Goal: Task Accomplishment & Management: Manage account settings

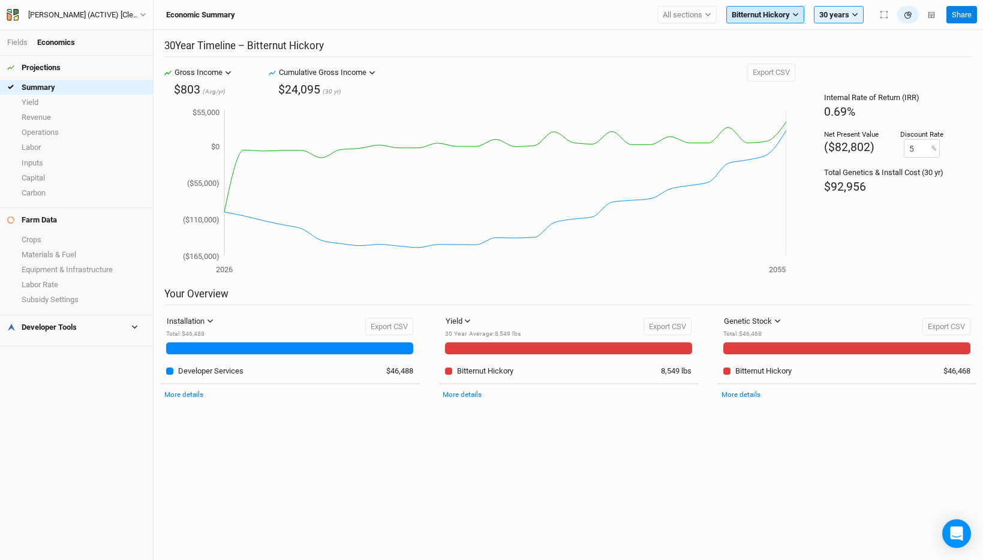
click at [775, 16] on span "Bitternut Hickory" at bounding box center [761, 15] width 58 height 12
click at [786, 125] on button "Show all crops" at bounding box center [788, 130] width 122 height 16
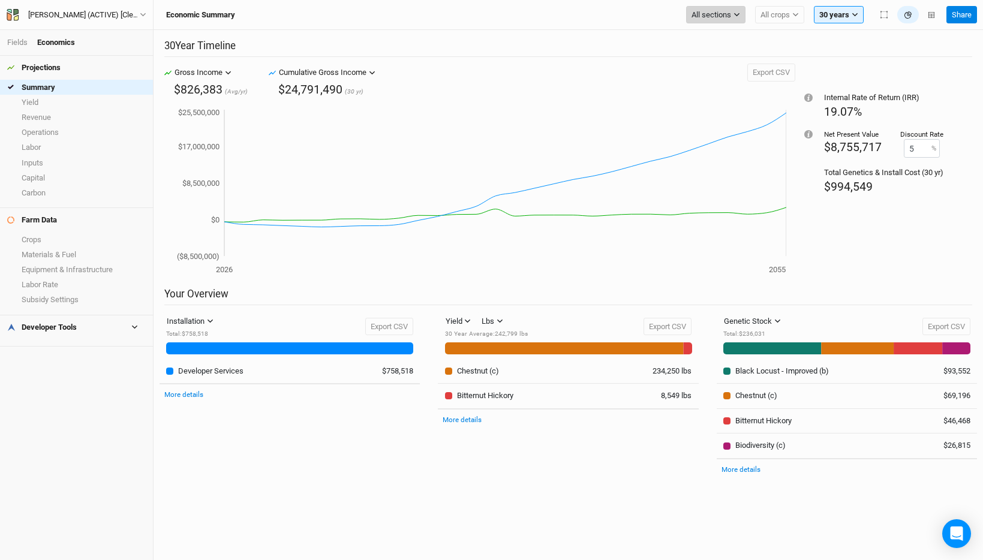
click at [724, 8] on button "All sections" at bounding box center [715, 15] width 59 height 18
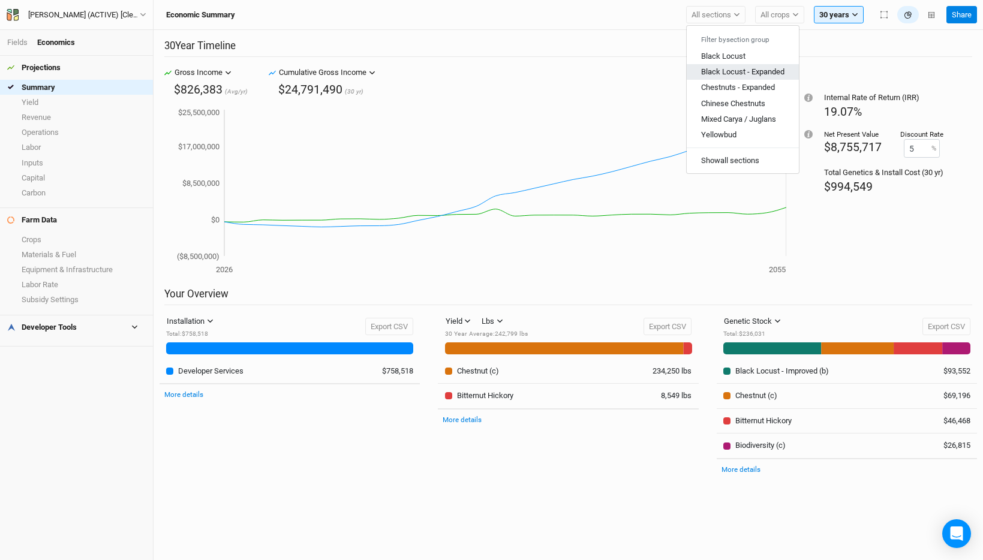
click at [729, 68] on span "Black Locust - Expanded" at bounding box center [742, 71] width 83 height 9
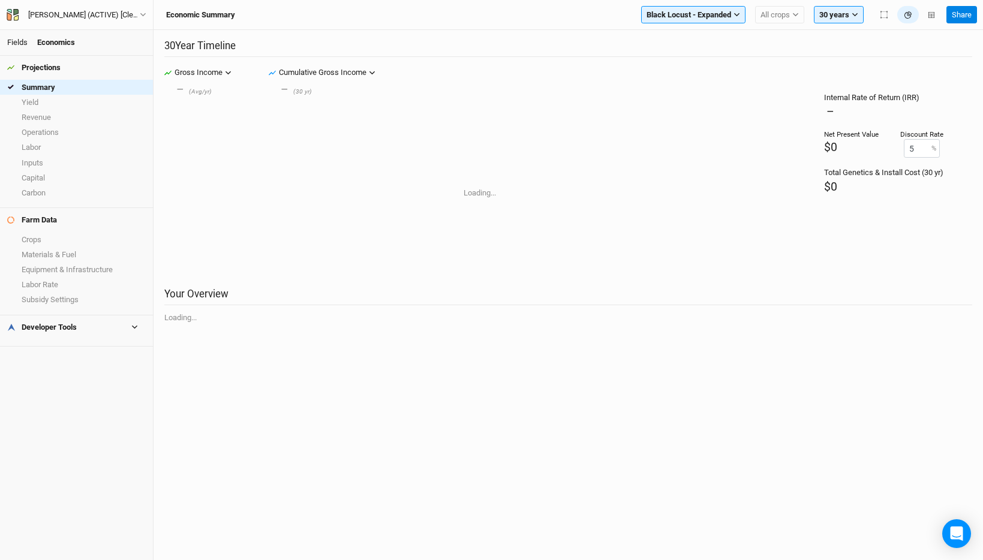
click at [23, 44] on link "Fields" at bounding box center [17, 42] width 20 height 9
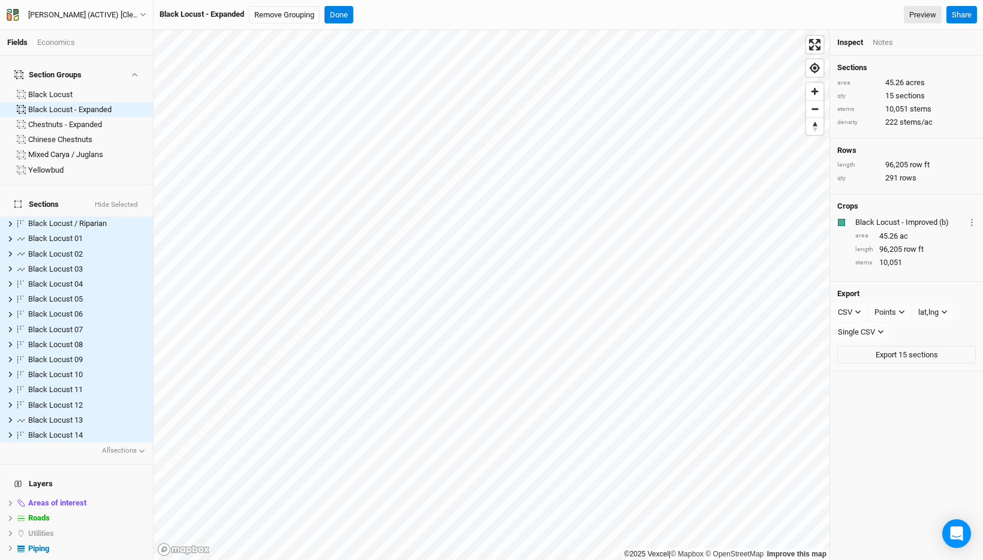
scroll to position [112, 0]
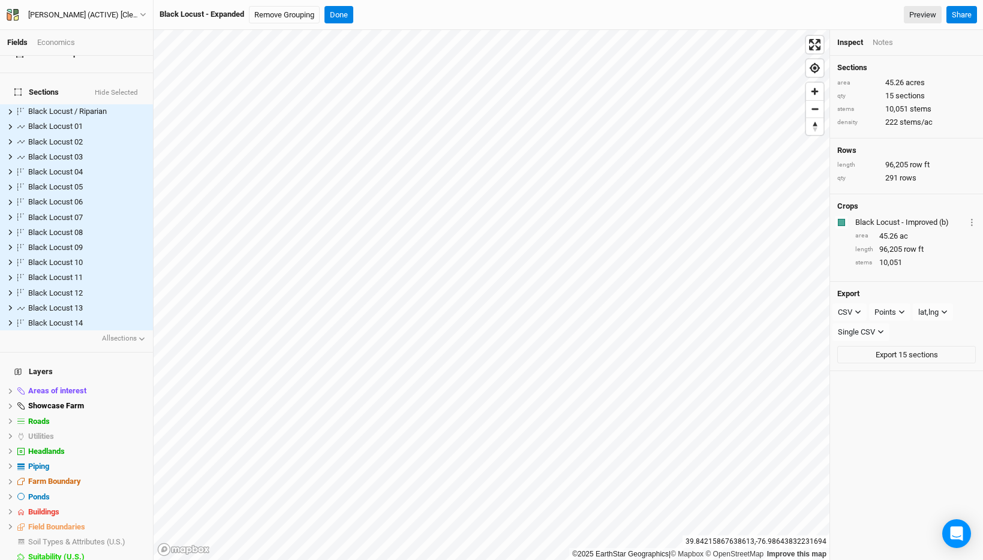
click at [54, 43] on div "Economics" at bounding box center [56, 42] width 38 height 11
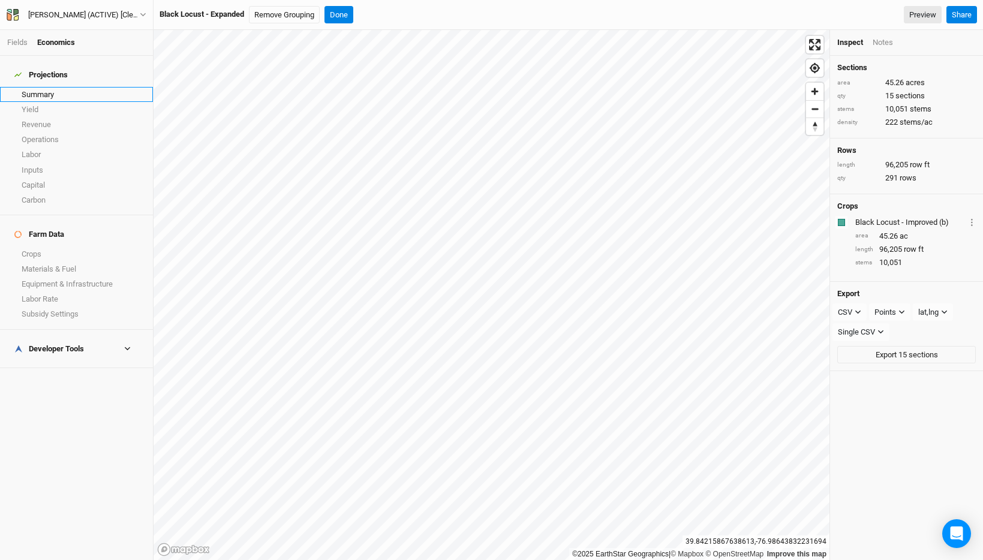
click at [51, 89] on link "Summary" at bounding box center [76, 94] width 153 height 15
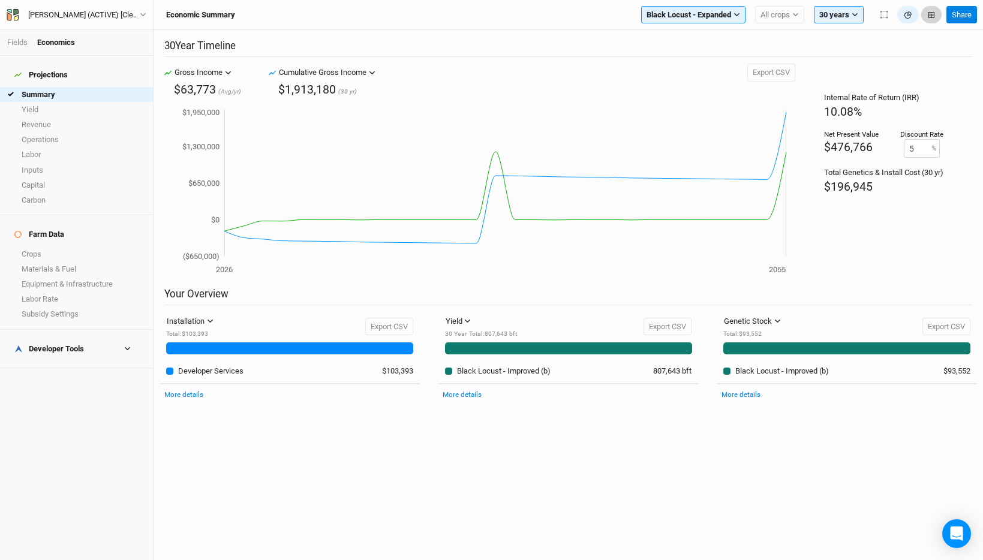
click at [931, 17] on icon "button" at bounding box center [931, 15] width 6 height 6
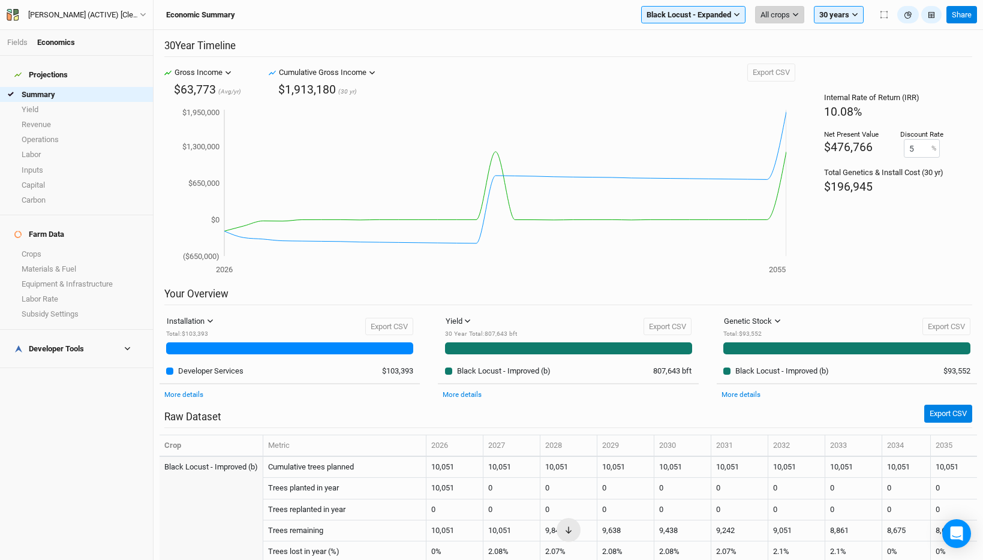
click at [783, 19] on span "All crops" at bounding box center [774, 15] width 29 height 12
click at [793, 59] on span "Black Locust - Improved (b)" at bounding box center [817, 56] width 94 height 9
click at [768, 20] on button "Black Locust - Improved (b)" at bounding box center [750, 15] width 108 height 18
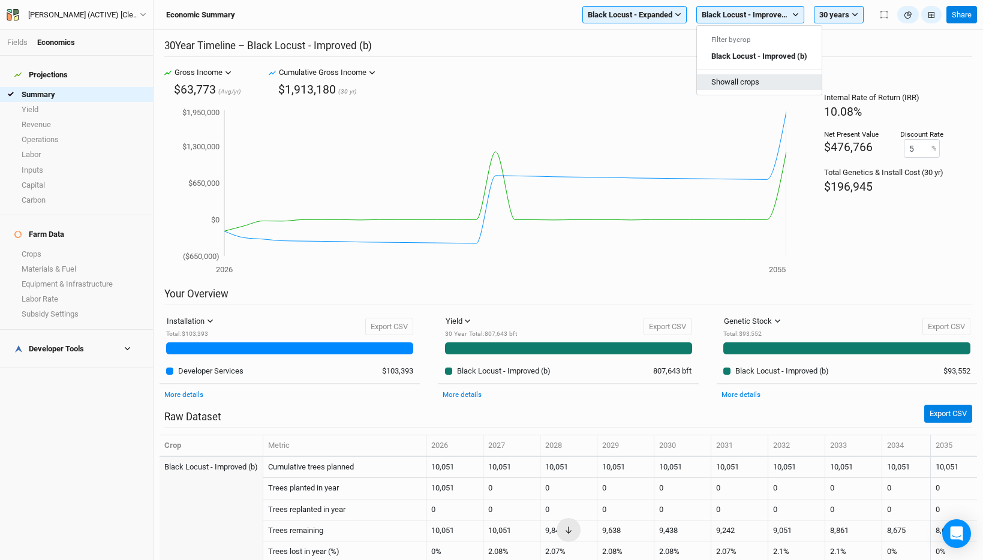
click at [786, 80] on button "Show all crops" at bounding box center [759, 82] width 125 height 16
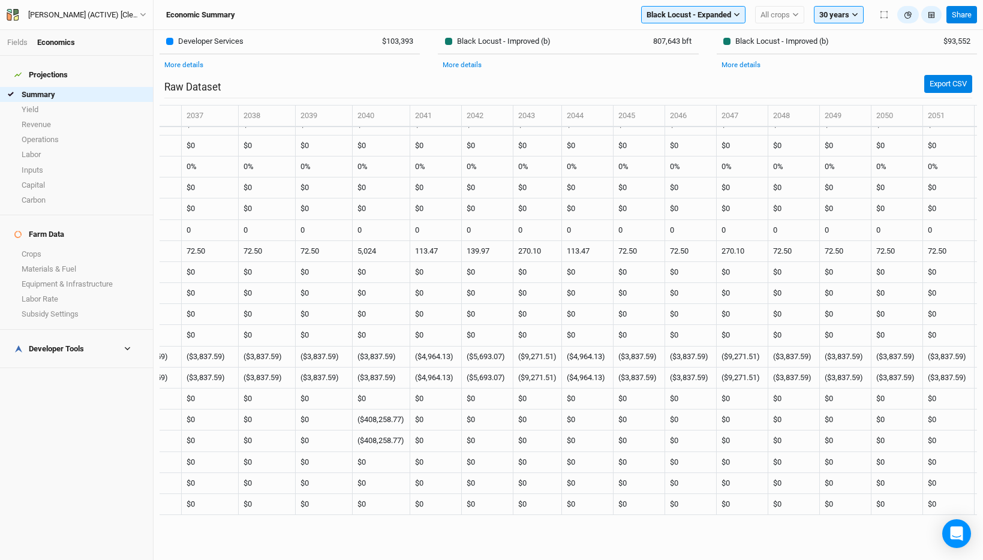
scroll to position [393, 1124]
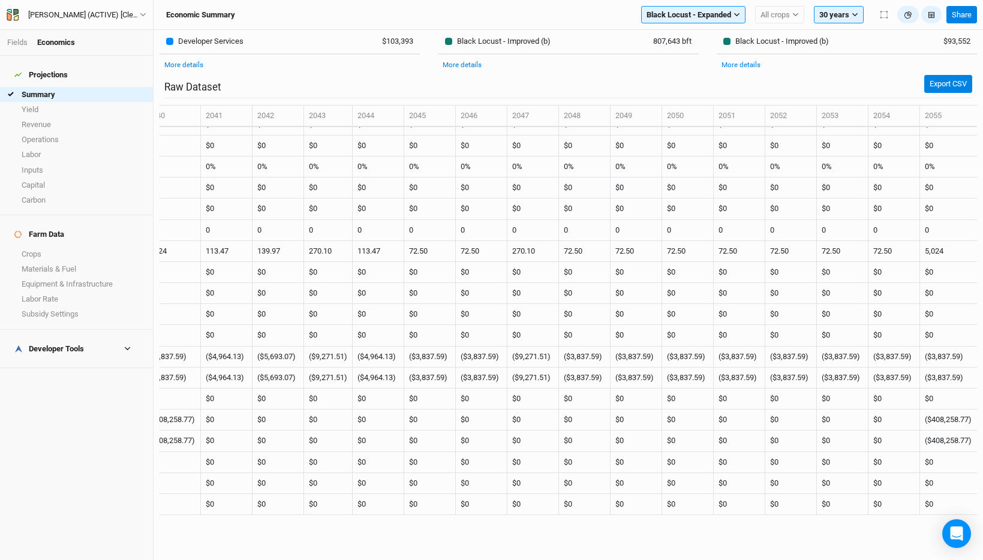
drag, startPoint x: 269, startPoint y: 116, endPoint x: 1008, endPoint y: 518, distance: 841.8
click at [982, 518] on html "Fields Economics Projections Summary Yield Revenue Operations Labor Inputs Capi…" at bounding box center [491, 280] width 983 height 560
copy thead "Crop"
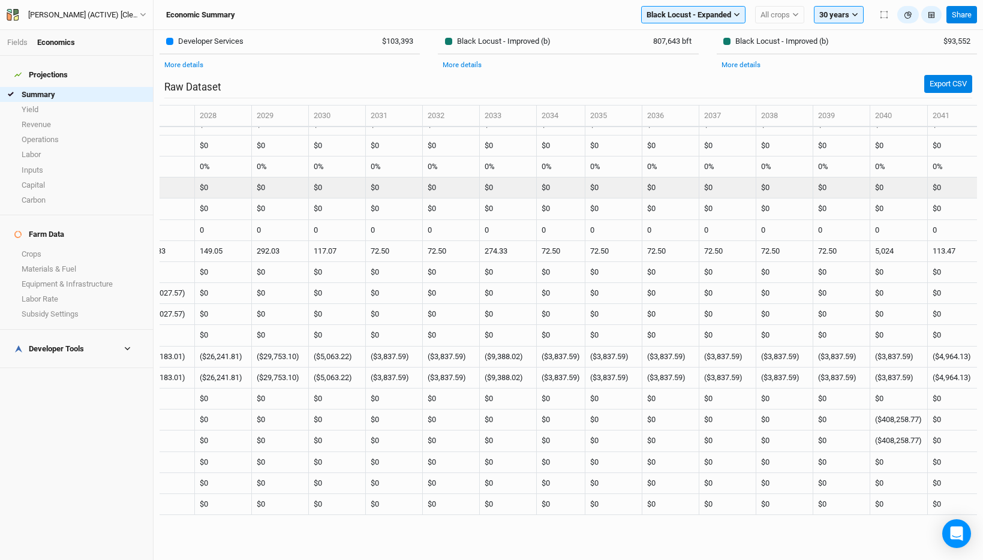
scroll to position [393, 0]
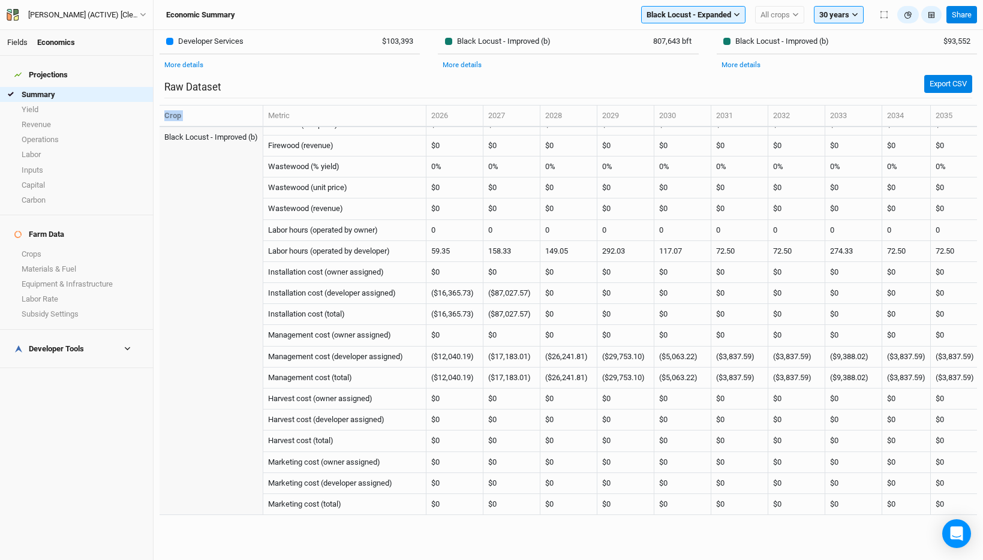
click at [17, 43] on link "Fields" at bounding box center [17, 42] width 20 height 9
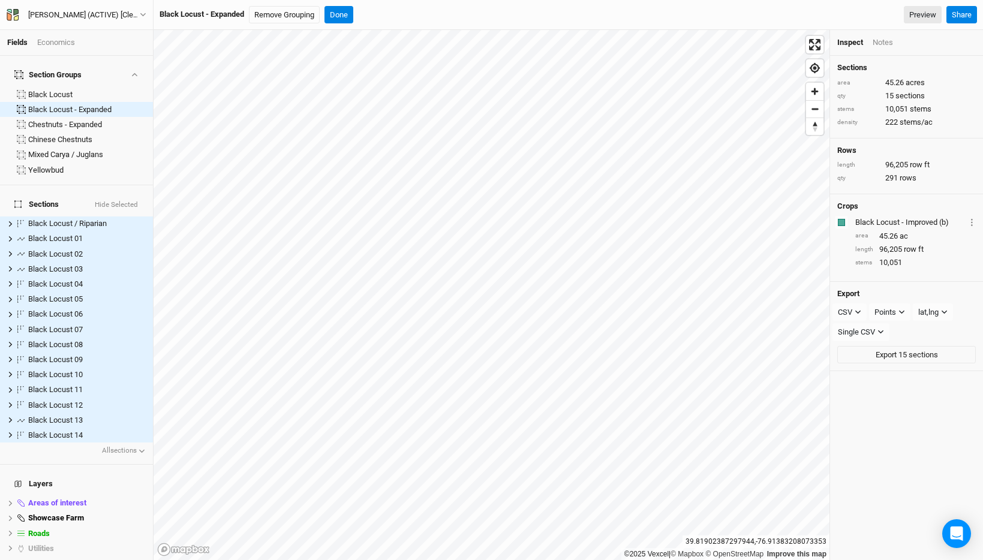
scroll to position [112, 0]
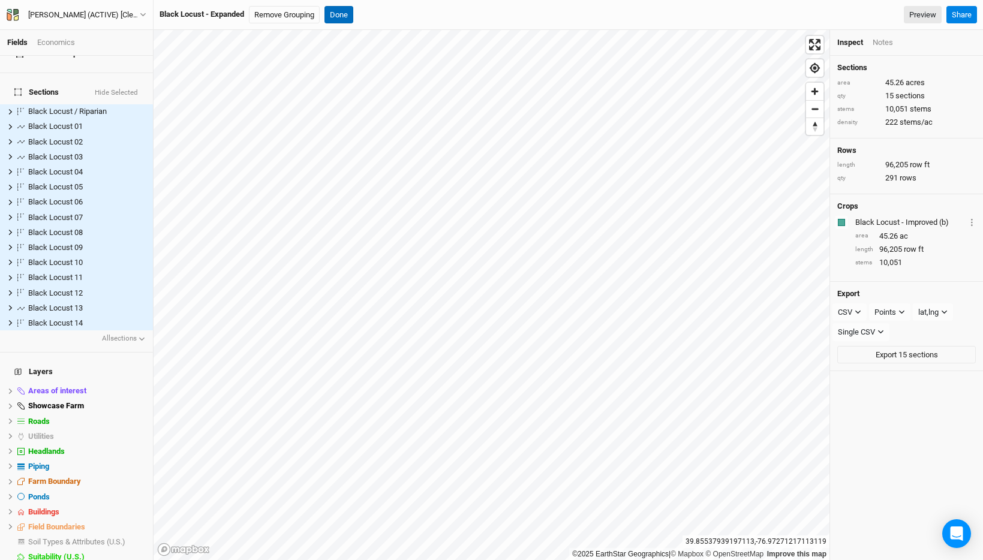
click at [339, 19] on button "Done" at bounding box center [338, 15] width 29 height 18
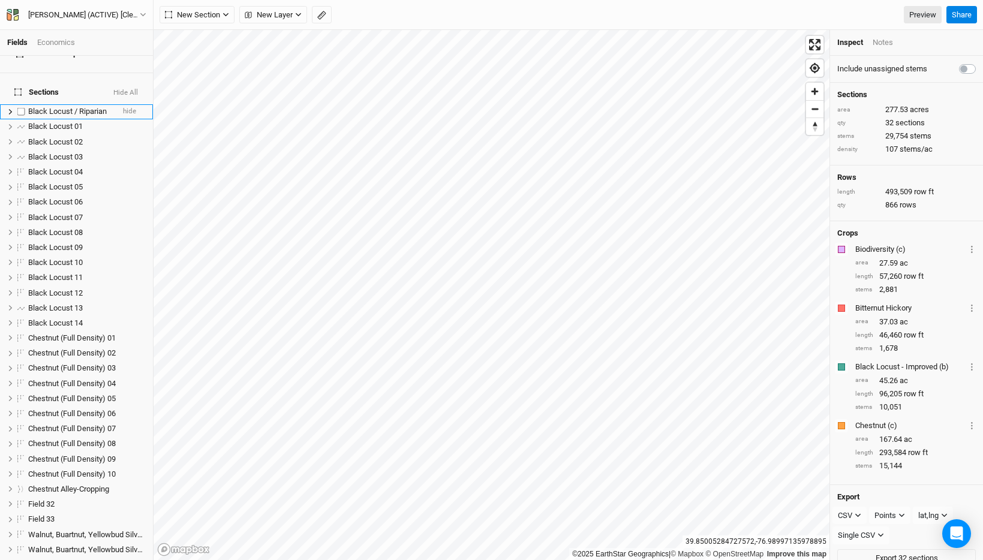
click at [47, 107] on span "Black Locust / Riparian" at bounding box center [67, 111] width 79 height 9
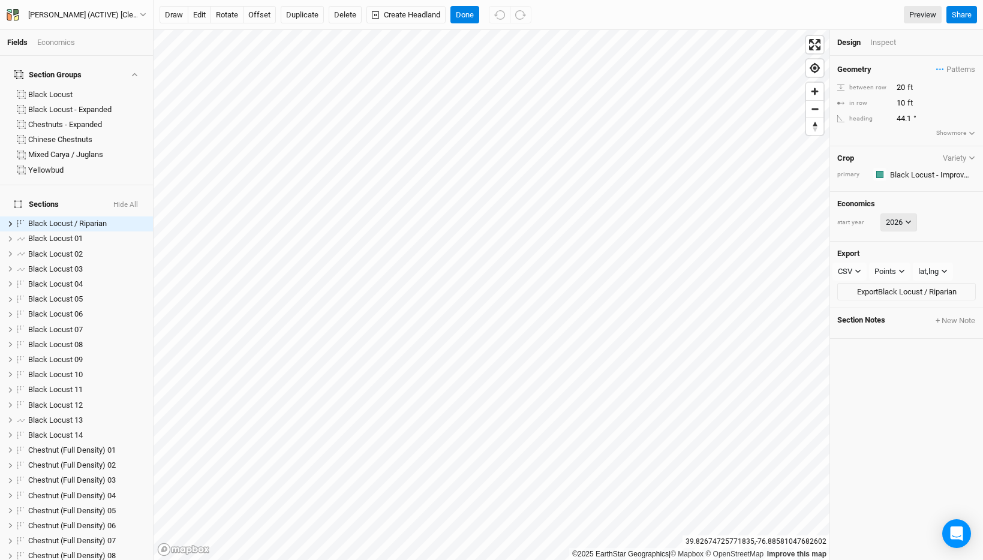
click at [906, 221] on icon at bounding box center [908, 222] width 7 height 7
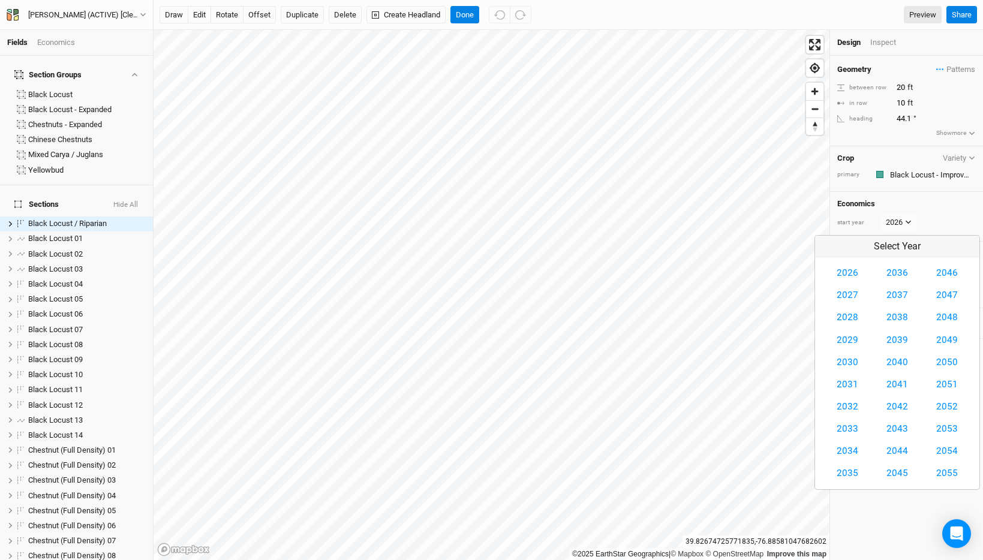
click at [944, 220] on div "start year 2026" at bounding box center [906, 222] width 139 height 18
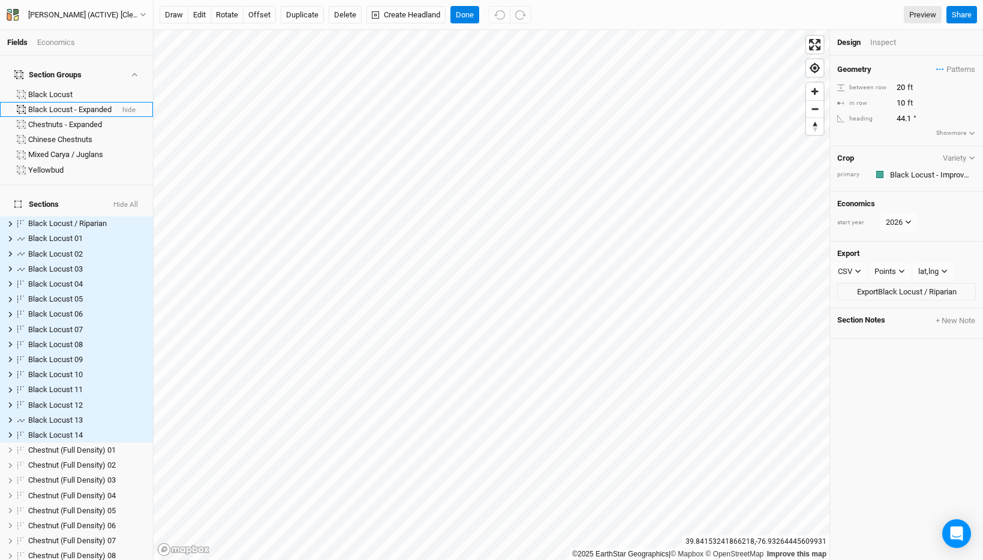
click at [85, 102] on li "Black Locust - Expanded hide" at bounding box center [76, 109] width 153 height 15
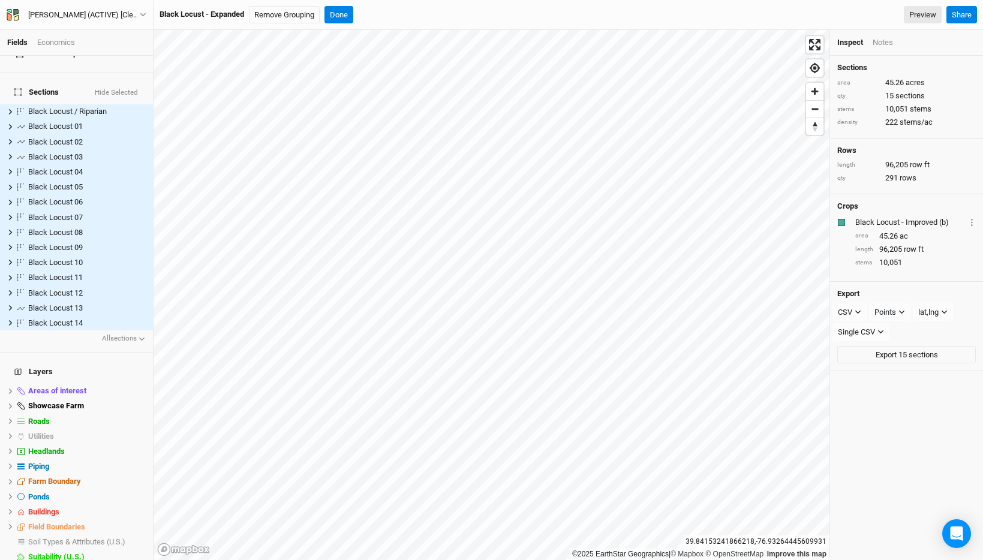
click at [64, 43] on div "Economics" at bounding box center [56, 42] width 38 height 11
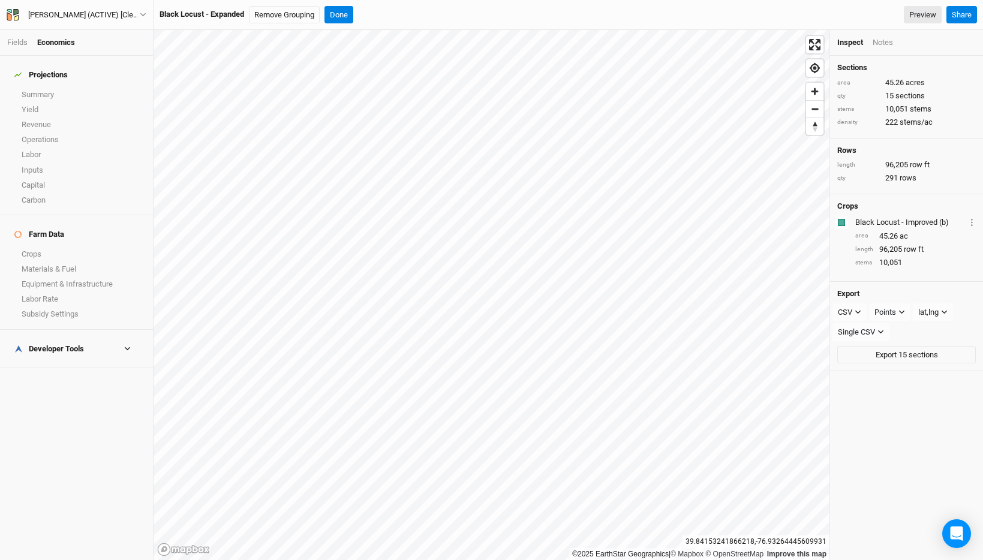
scroll to position [0, 0]
click at [78, 246] on link "Crops" at bounding box center [76, 253] width 153 height 15
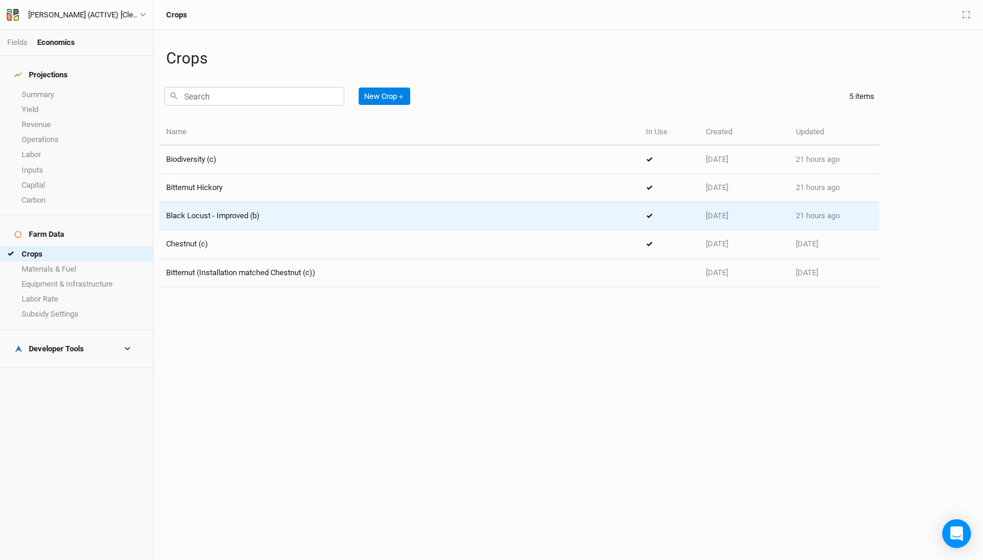
click at [230, 209] on td "Black Locust - Improved (b)" at bounding box center [400, 216] width 480 height 28
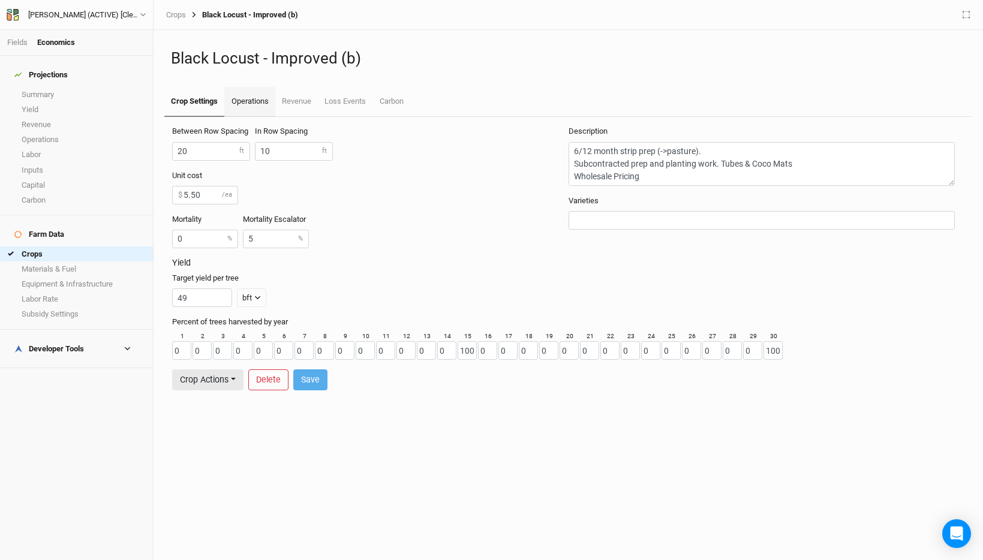
click at [248, 95] on link "Operations" at bounding box center [249, 102] width 50 height 30
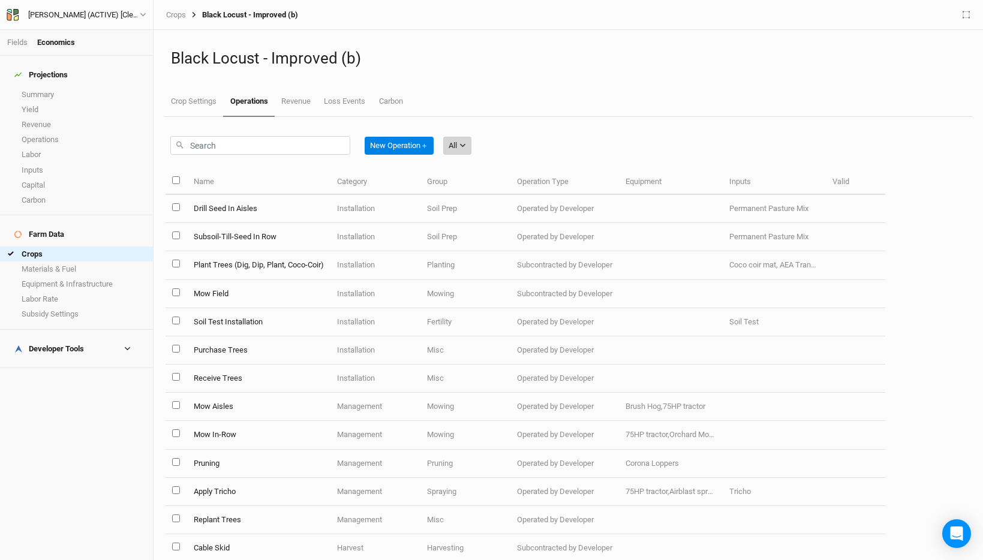
click at [463, 149] on button "All" at bounding box center [457, 146] width 28 height 18
click at [477, 204] on span "Installation" at bounding box center [484, 208] width 47 height 14
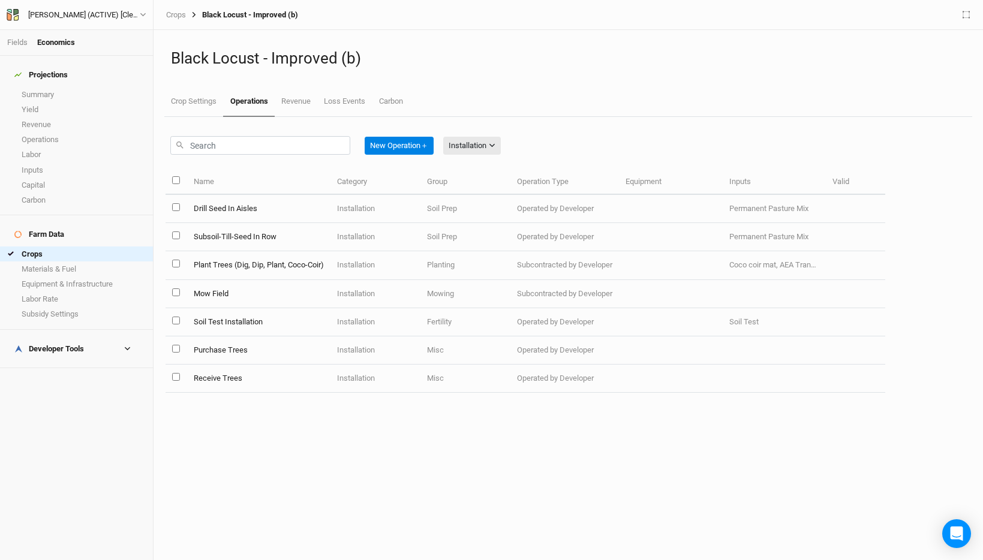
click at [175, 181] on input "select all items" at bounding box center [176, 180] width 8 height 8
checkbox input "true"
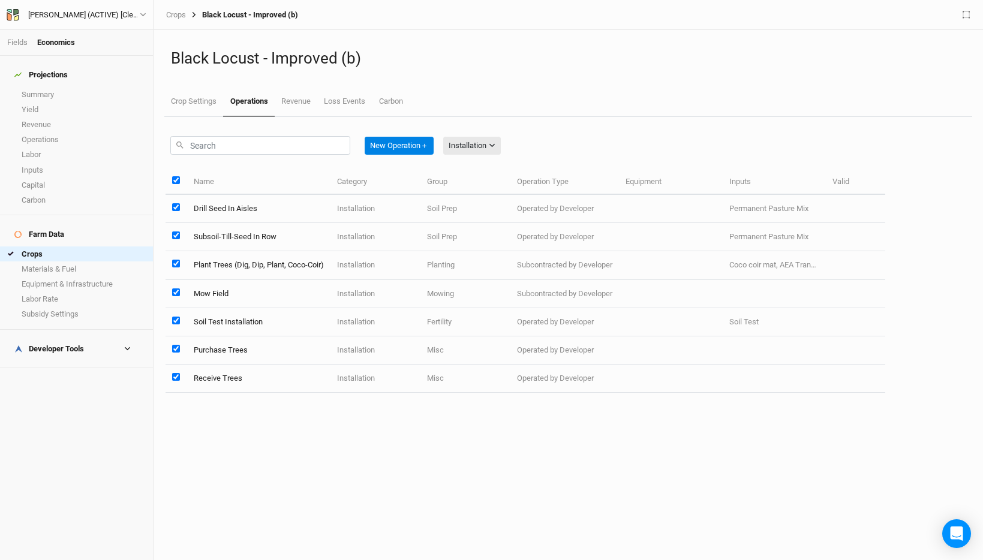
checkbox input "true"
click at [480, 148] on button "Edit 7 Operations" at bounding box center [477, 146] width 68 height 18
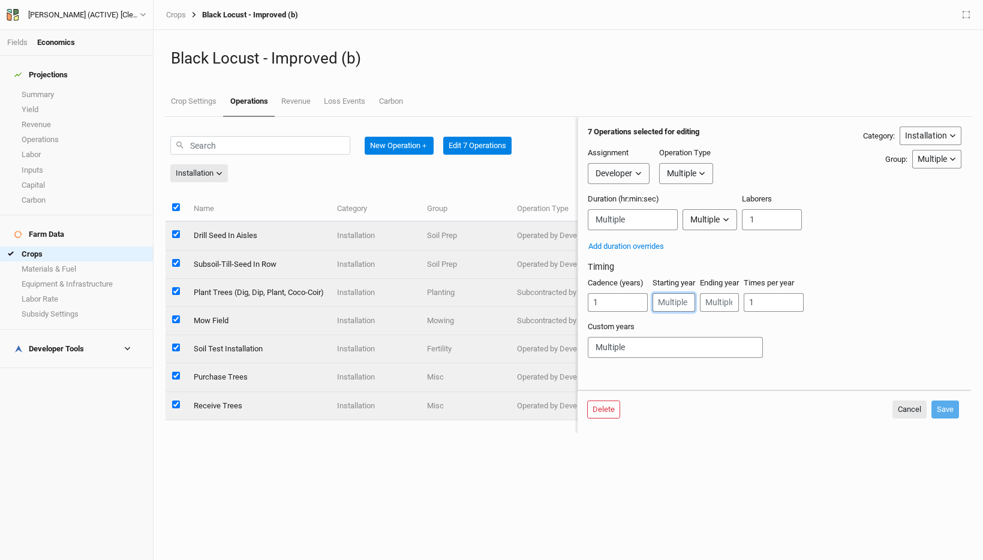
click at [676, 302] on input "number" at bounding box center [673, 302] width 43 height 19
type input "1"
click at [724, 303] on input "number" at bounding box center [719, 302] width 39 height 19
type input "1"
click at [949, 411] on button "Save" at bounding box center [945, 410] width 28 height 18
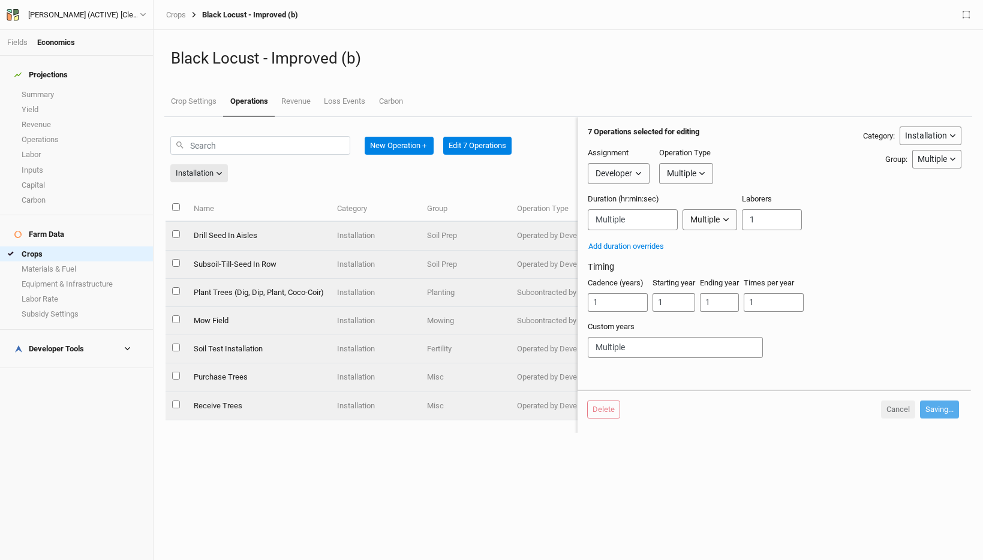
checkbox input "false"
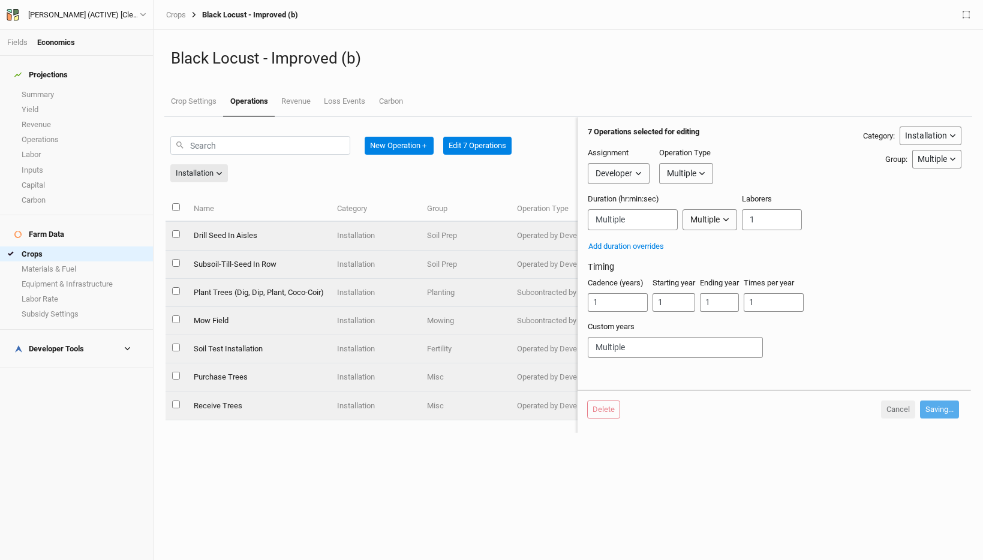
checkbox input "false"
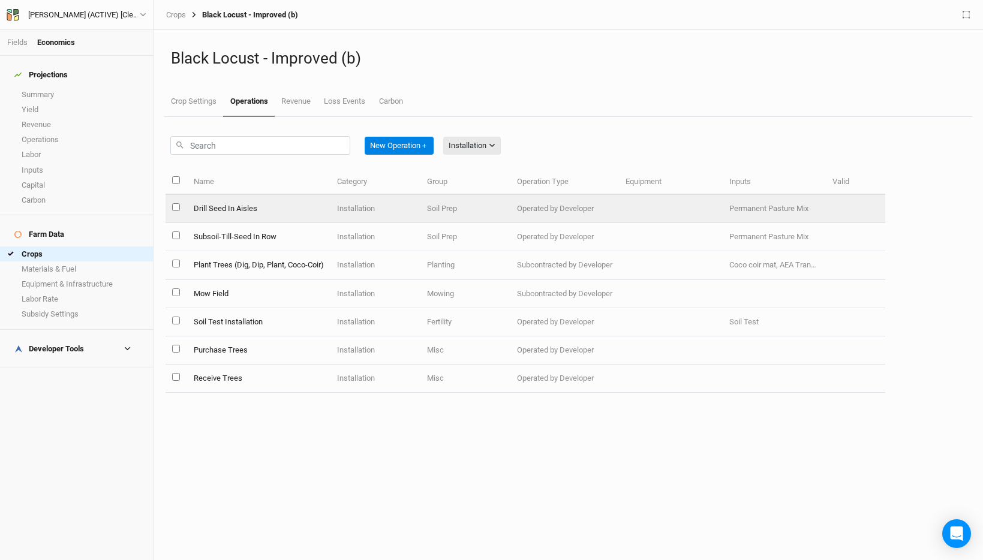
click at [237, 203] on td "Drill Seed In Aisles" at bounding box center [258, 209] width 143 height 28
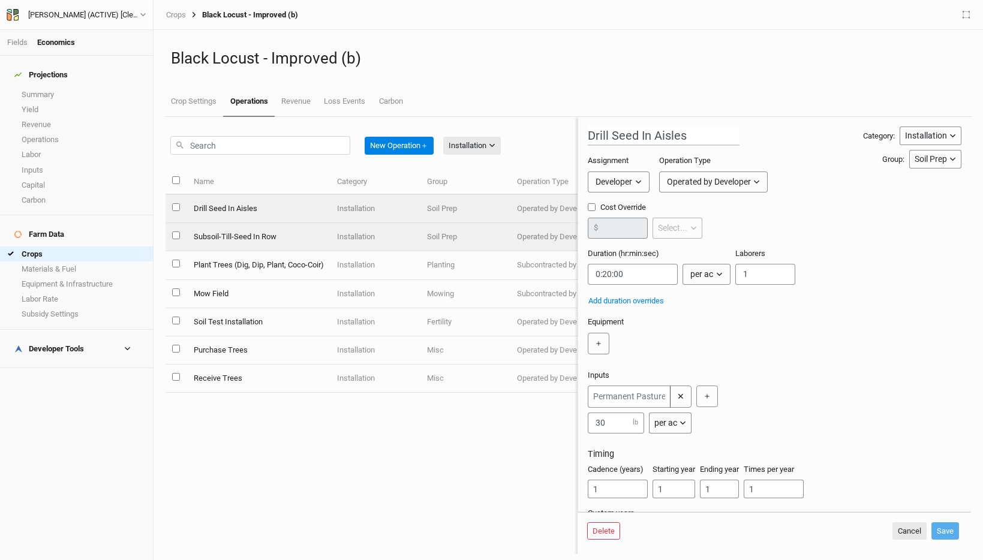
click at [229, 233] on td "Subsoil-Till-Seed In Row" at bounding box center [258, 237] width 143 height 28
type input "Subsoil-Till-Seed In Row"
checkbox input "true"
type input "0.016"
type input "0:00:00.682"
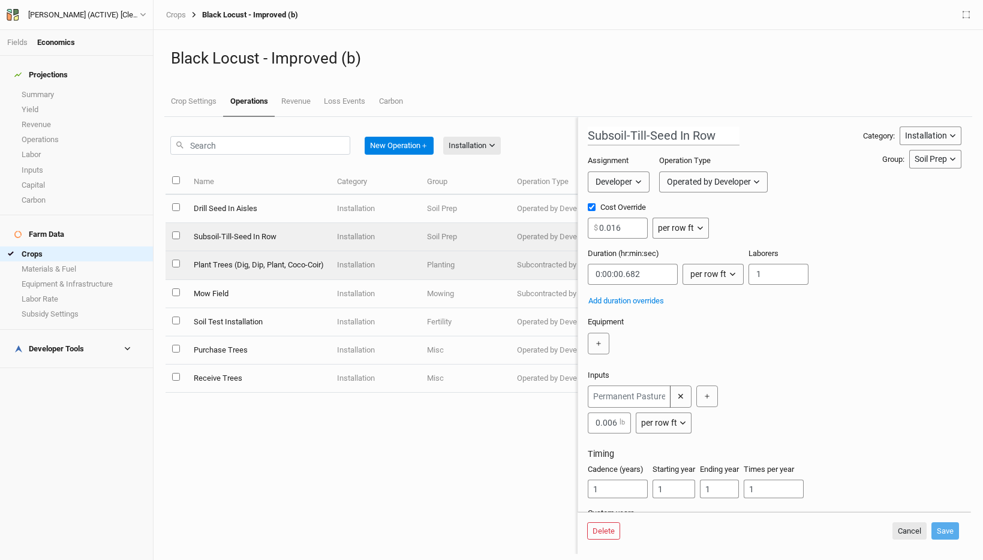
click at [240, 261] on td "Plant Trees (Dig, Dip, Plant, Coco-Coir)" at bounding box center [258, 265] width 143 height 28
type input "Plant Trees (Dig, Dip, Plant, Coco-Coir)"
type input "5"
type input "0:04:12"
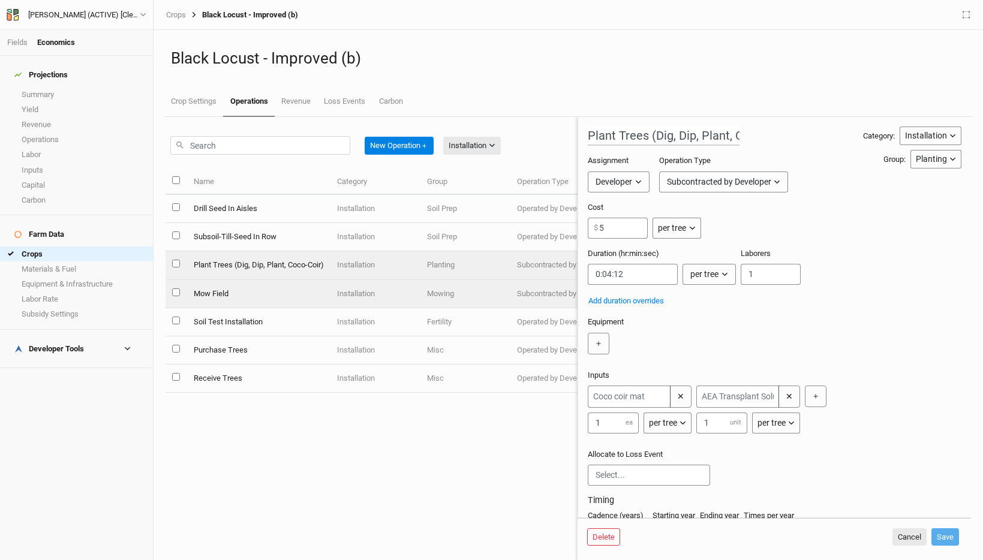
click at [248, 291] on td "Mow Field" at bounding box center [258, 294] width 143 height 28
type input "Mow Field"
type input "25"
type input "0:12:22.500"
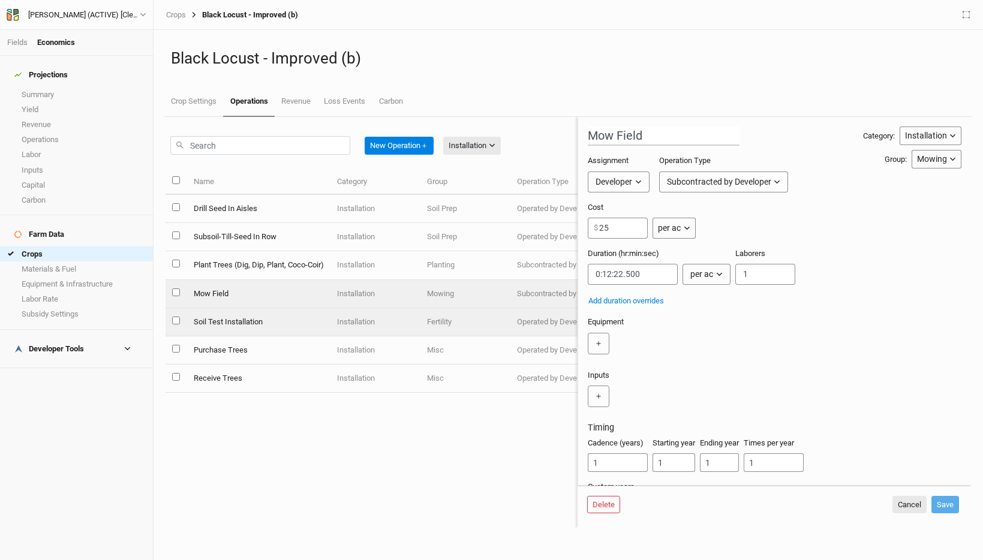
click at [252, 321] on td "Soil Test Installation" at bounding box center [258, 322] width 143 height 28
type input "Soil Test Installation"
type input "5:00:00"
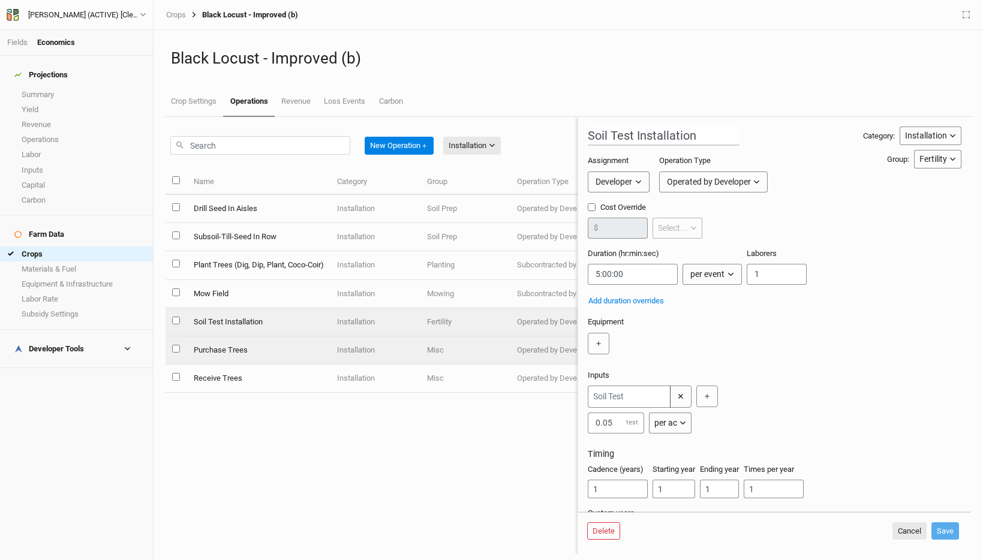
click at [257, 344] on td "Purchase Trees" at bounding box center [258, 350] width 143 height 28
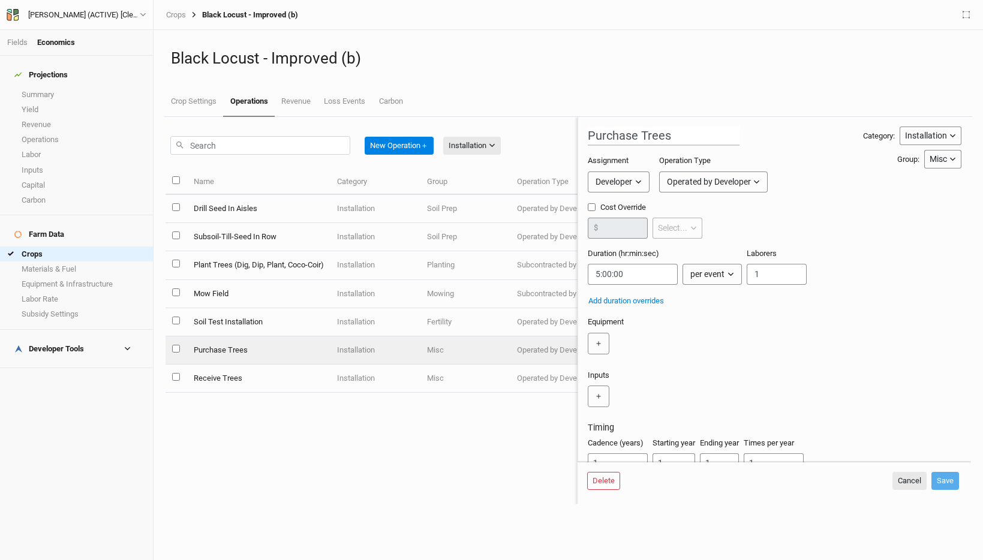
click at [257, 368] on td "Receive Trees" at bounding box center [258, 379] width 143 height 28
type input "Receive Trees"
type input "0:00:08"
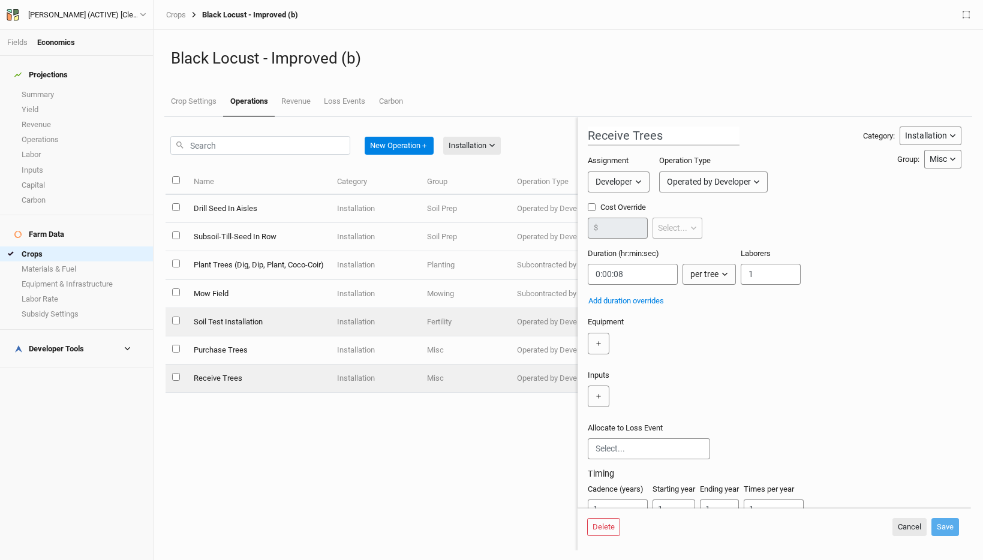
click at [272, 318] on td "Soil Test Installation" at bounding box center [258, 322] width 143 height 28
type input "Soil Test Installation"
type input "5:00:00"
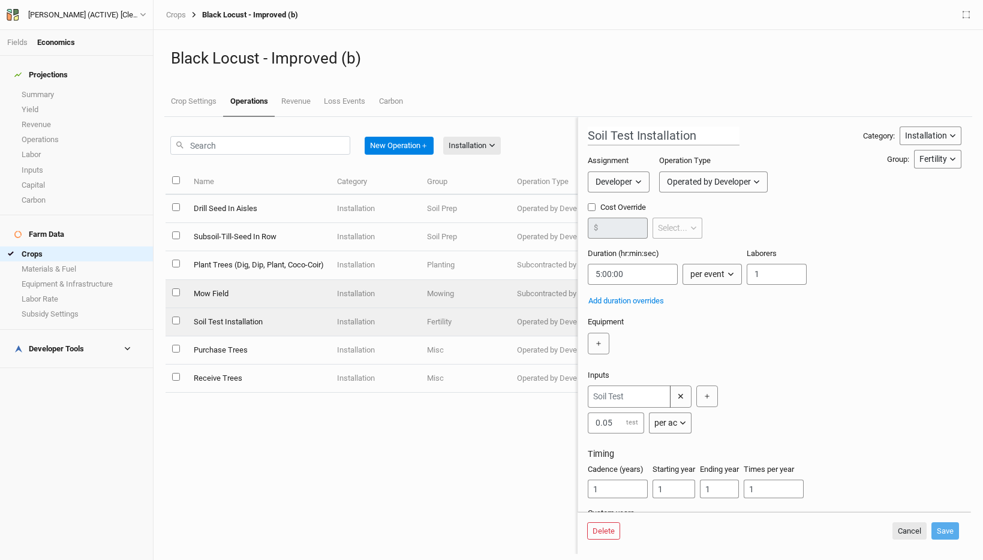
click at [279, 296] on td "Mow Field" at bounding box center [258, 294] width 143 height 28
type input "Mow Field"
type input "25"
type input "0:12:22.500"
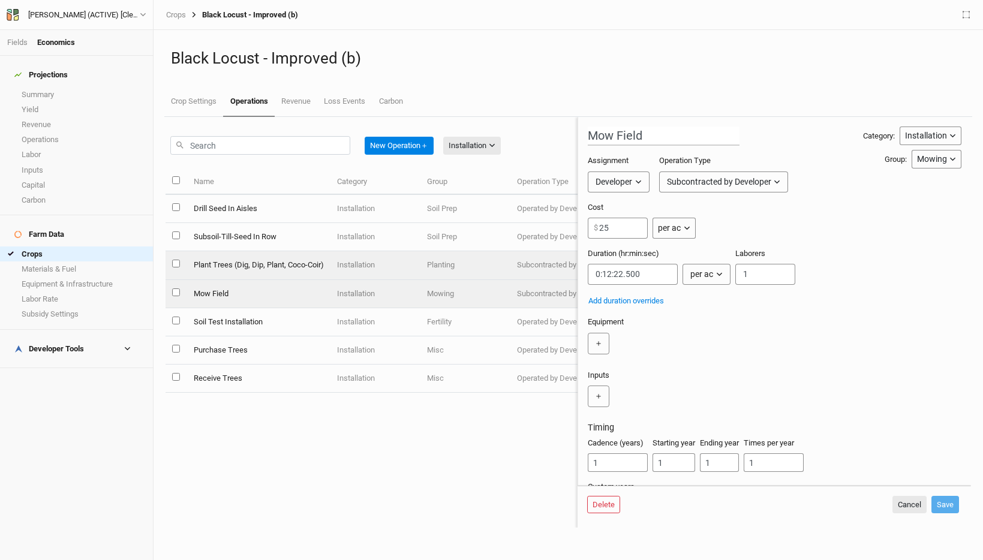
click at [288, 269] on td "Plant Trees (Dig, Dip, Plant, Coco-Coir)" at bounding box center [258, 265] width 143 height 28
type input "Plant Trees (Dig, Dip, Plant, Coco-Coir)"
type input "5"
type input "0:04:12"
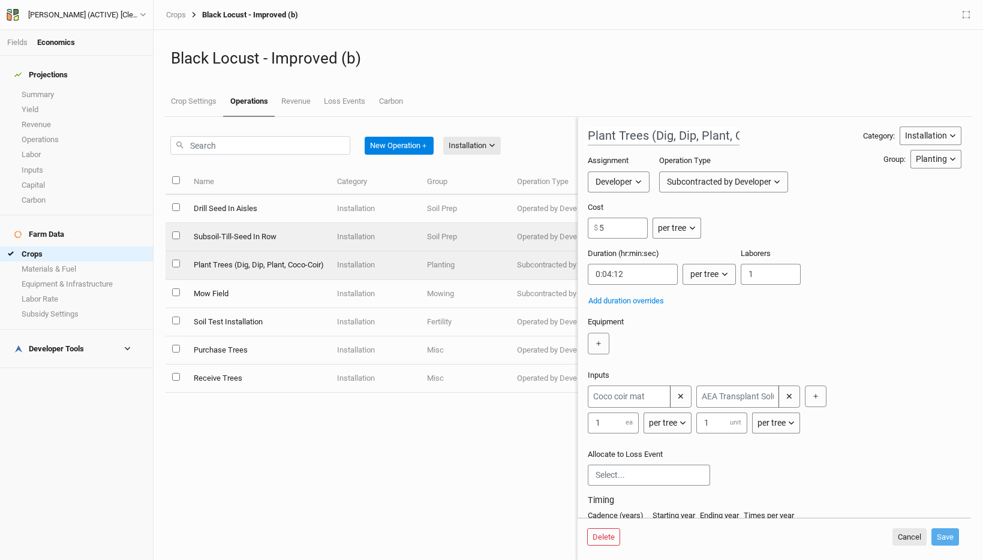
click at [294, 240] on td "Subsoil-Till-Seed In Row" at bounding box center [258, 237] width 143 height 28
type input "Subsoil-Till-Seed In Row"
type input "0.016"
type input "0:00:00.682"
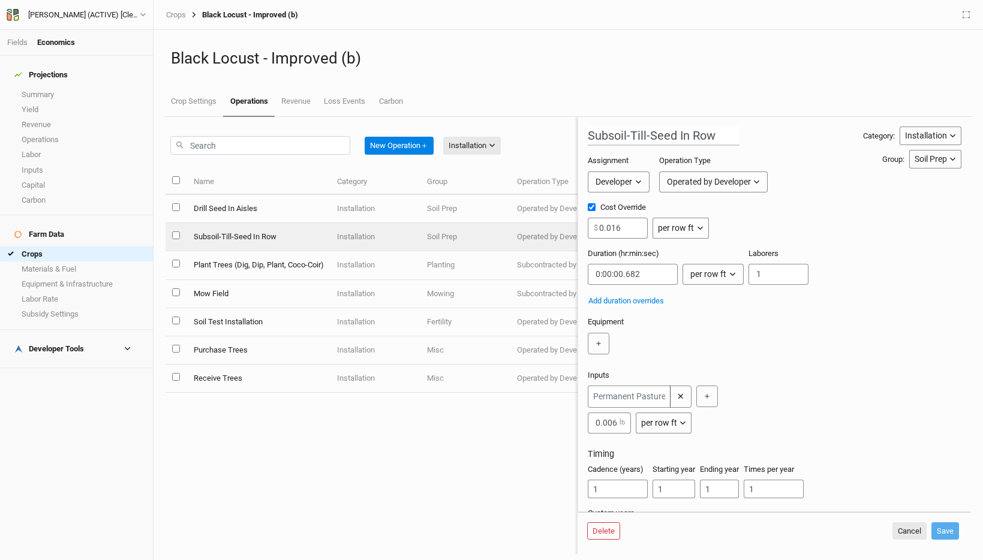
click at [300, 216] on td "Drill Seed In Aisles" at bounding box center [258, 209] width 143 height 28
type input "Drill Seed In Aisles"
type input "0:20:00"
checkbox input "false"
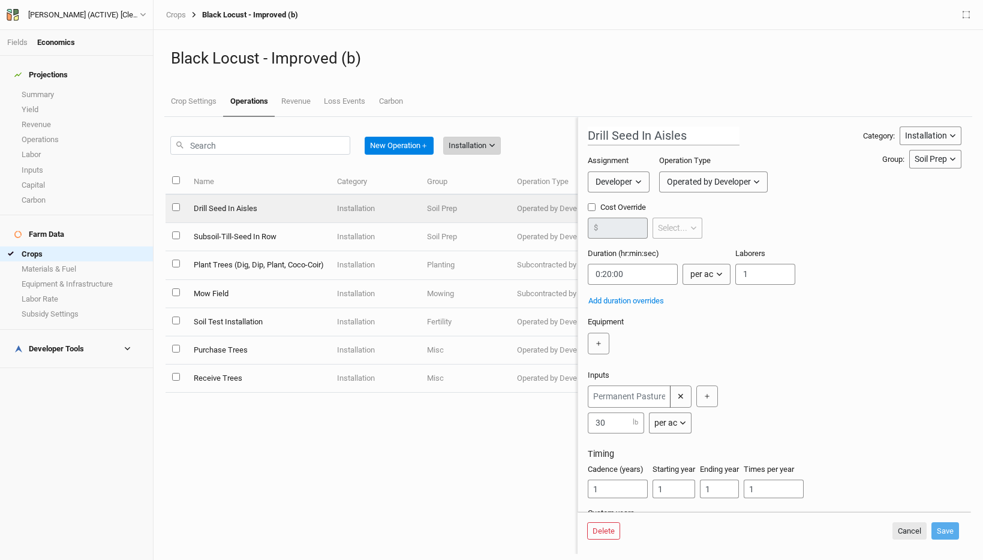
click at [467, 147] on div "Installation" at bounding box center [468, 146] width 38 height 12
click at [488, 220] on span "Management" at bounding box center [490, 226] width 58 height 14
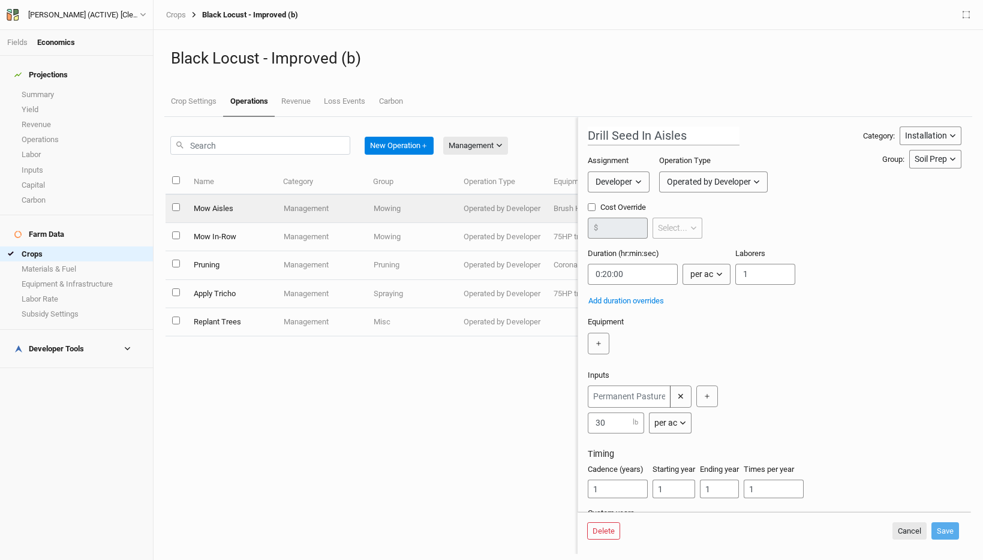
click at [309, 210] on td "Management" at bounding box center [321, 209] width 90 height 28
type input "Mow Aisles"
type input "0:06:36"
type input "2"
type input "3"
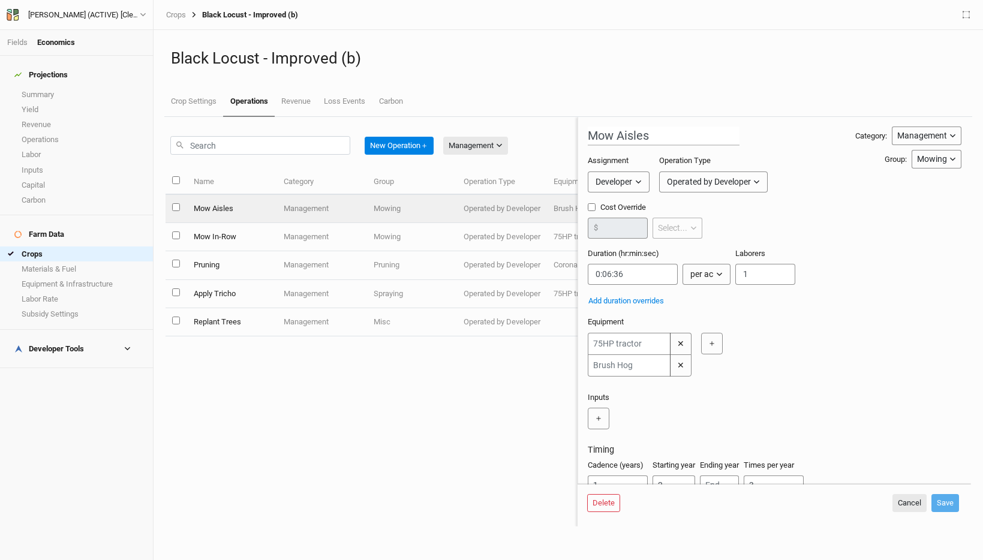
scroll to position [42, 0]
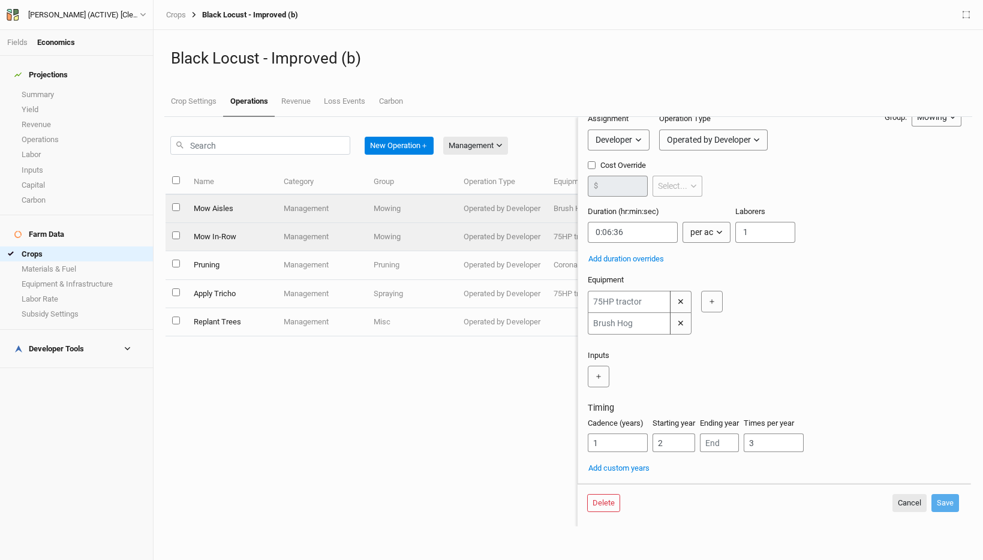
click at [336, 245] on td "Management" at bounding box center [321, 237] width 90 height 28
type input "Mow In-Row"
type input "0:00:00.718"
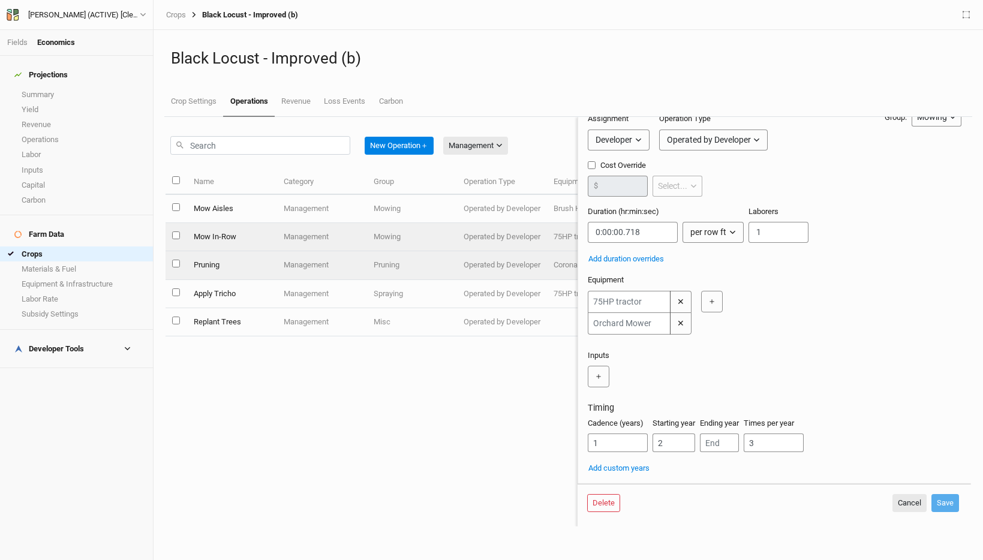
click at [362, 264] on td "Management" at bounding box center [321, 265] width 90 height 28
type input "Pruning"
type input "0:00:00"
type input "1"
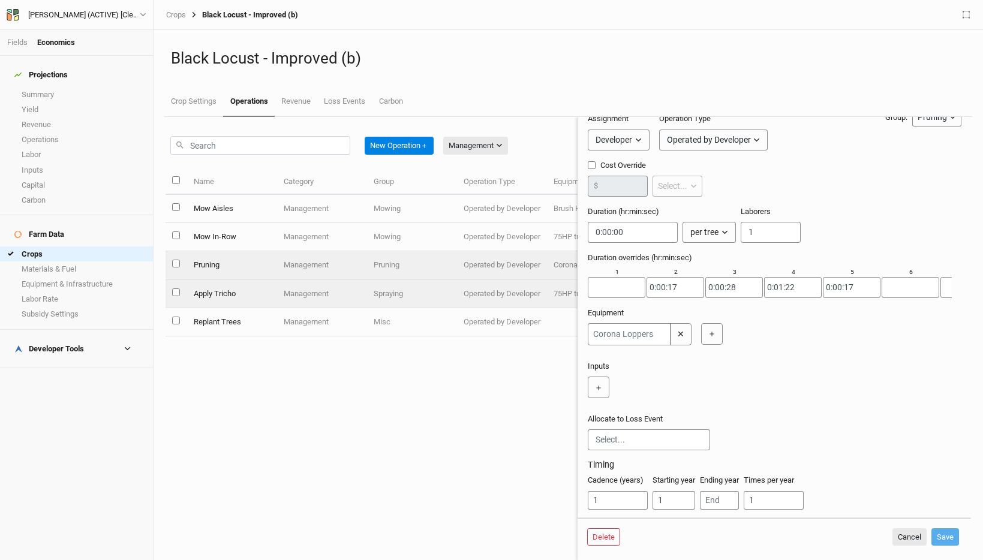
click at [362, 296] on td "Management" at bounding box center [321, 294] width 90 height 28
type input "Apply Tricho"
type input "0:00:00.600"
type input "2"
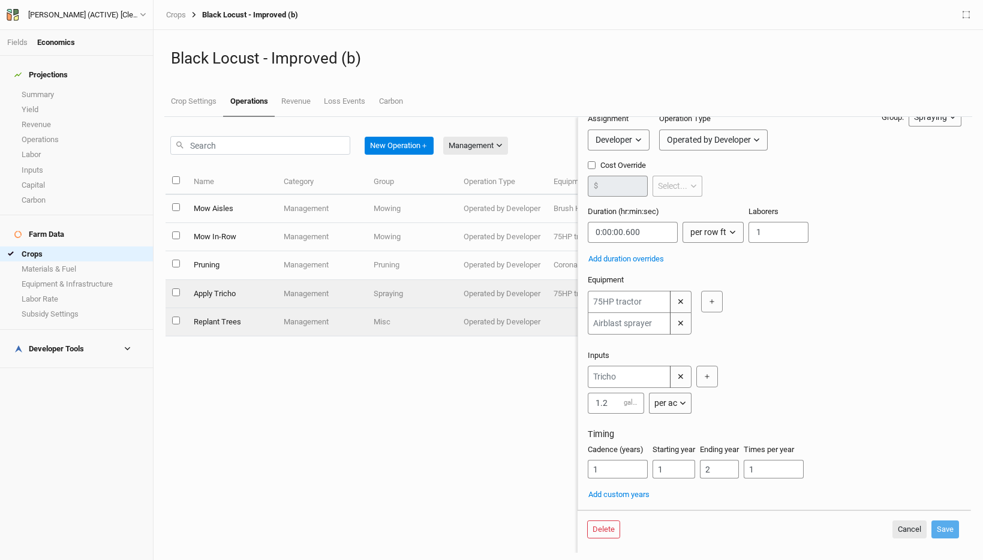
click at [362, 315] on td "Management" at bounding box center [321, 322] width 90 height 28
type input "Replant Trees"
type input "1.50"
type input "3"
type input "4"
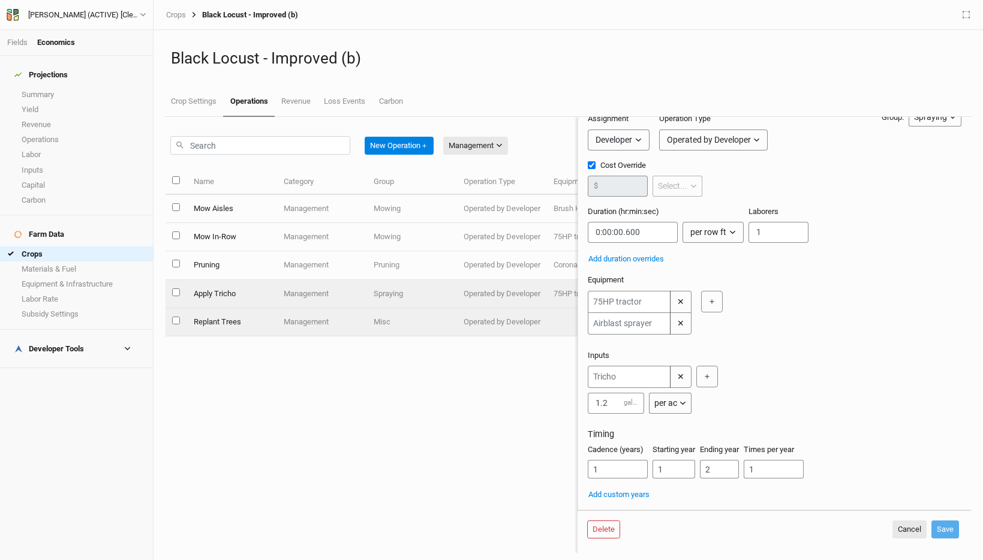
checkbox input "true"
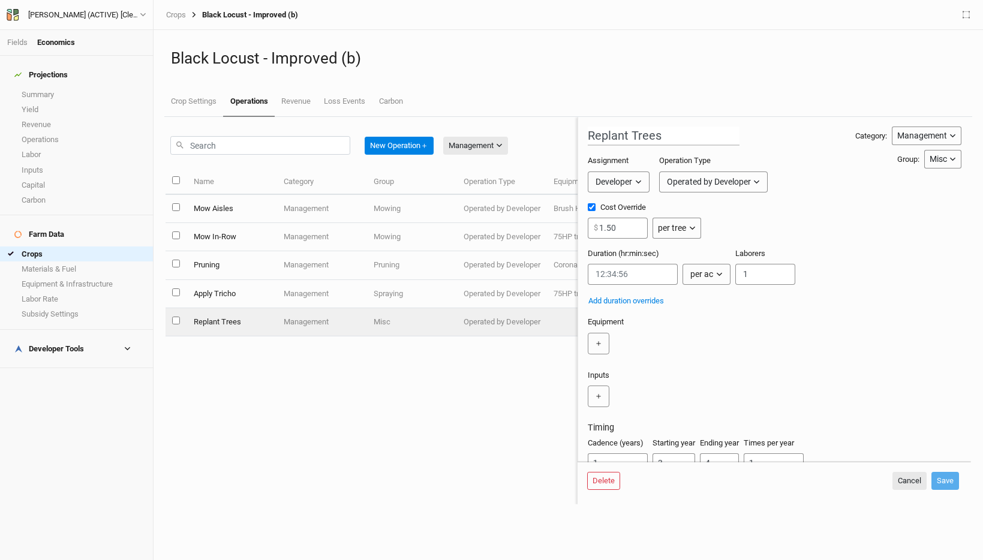
scroll to position [42, 0]
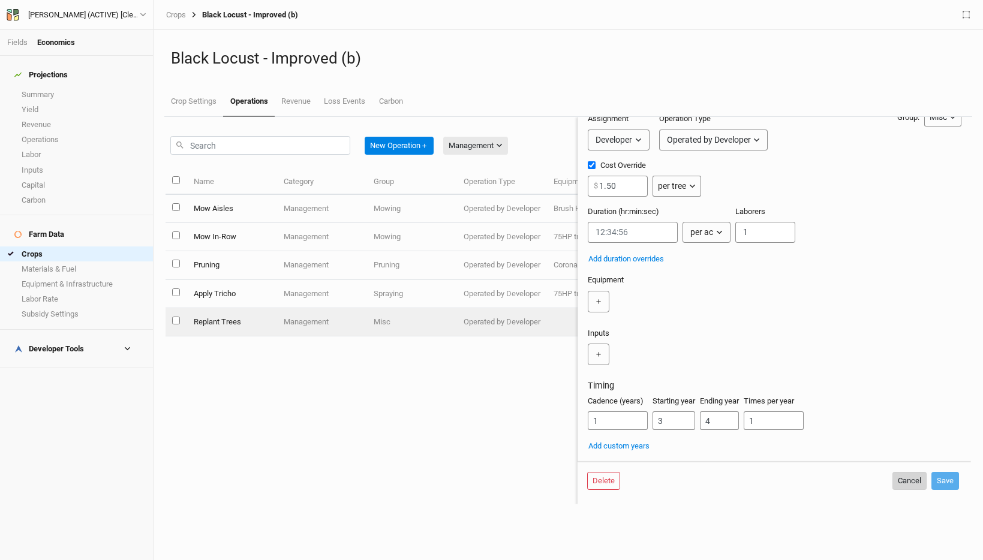
click at [900, 482] on button "Cancel" at bounding box center [909, 481] width 34 height 18
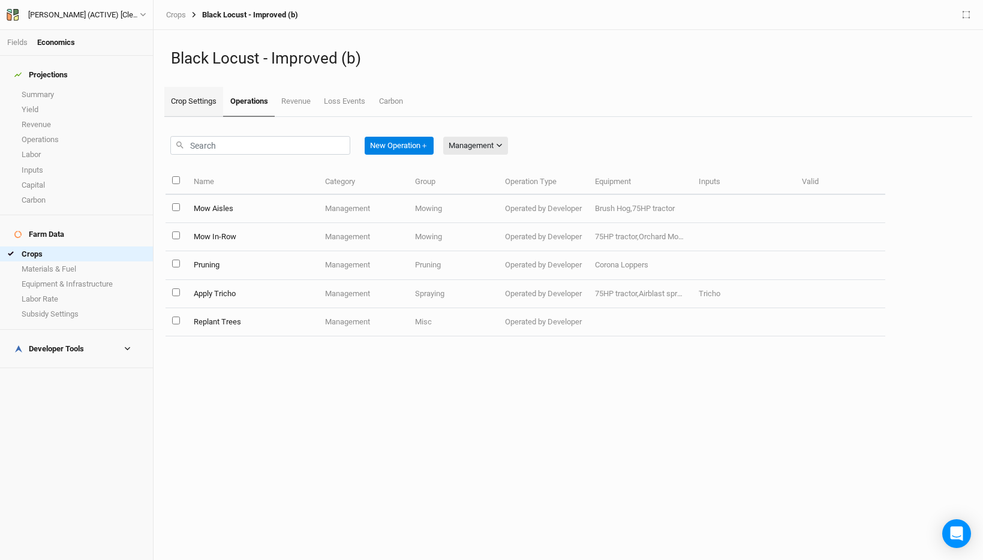
click at [213, 104] on link "Crop Settings" at bounding box center [193, 102] width 59 height 30
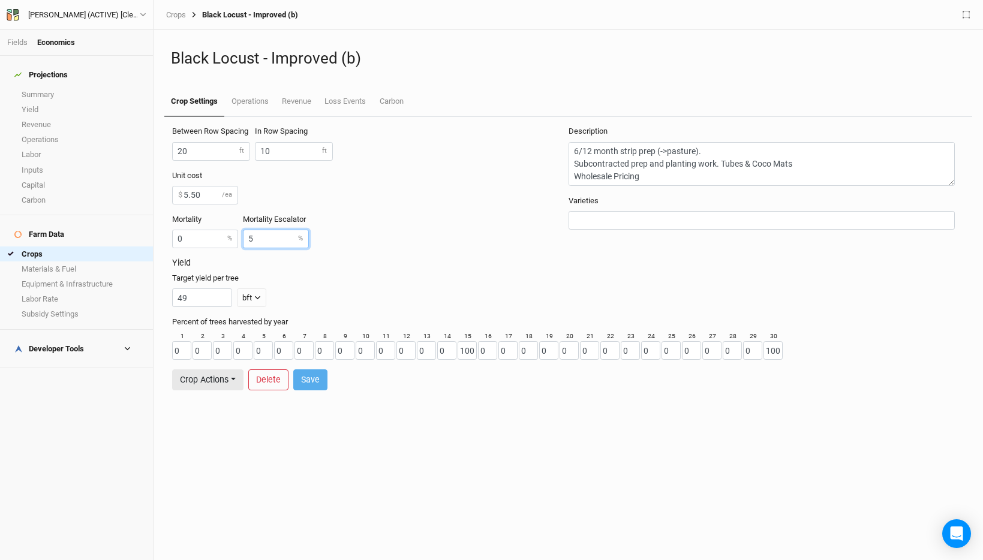
click at [268, 248] on input "5" at bounding box center [276, 239] width 66 height 19
type input "0"
click at [312, 383] on button "Save" at bounding box center [310, 379] width 34 height 21
click at [349, 245] on div "Unit cost 5.50 $ /ea Mortality 0 % Mortality Escalator 0 %" at bounding box center [370, 214] width 396 height 88
click at [56, 88] on link "Summary" at bounding box center [76, 94] width 153 height 15
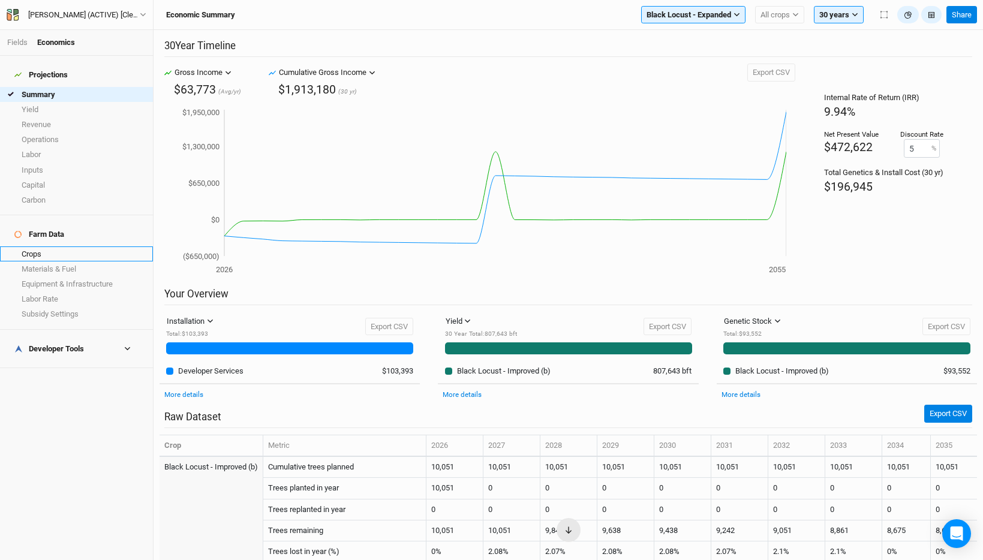
click at [55, 246] on link "Crops" at bounding box center [76, 253] width 153 height 15
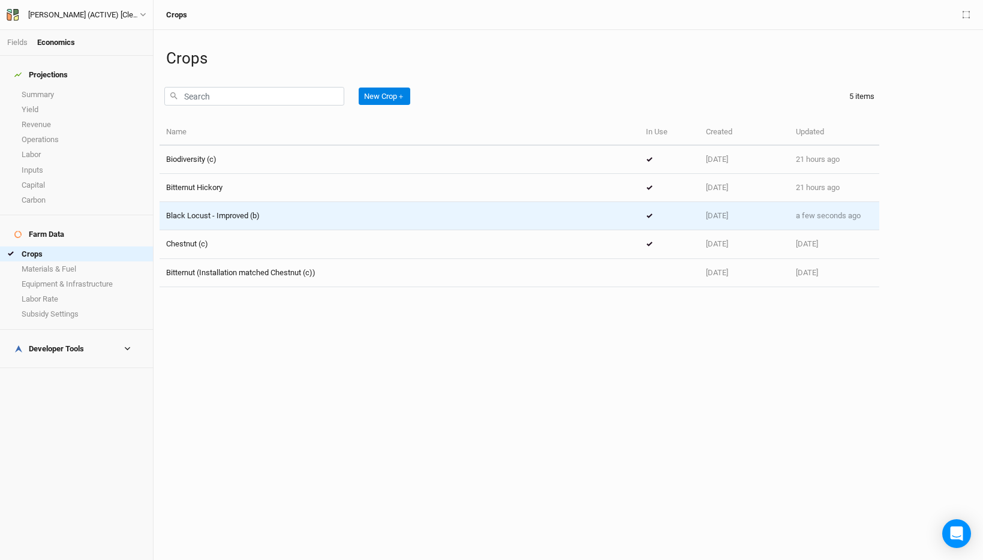
click at [261, 207] on td "Black Locust - Improved (b)" at bounding box center [400, 216] width 480 height 28
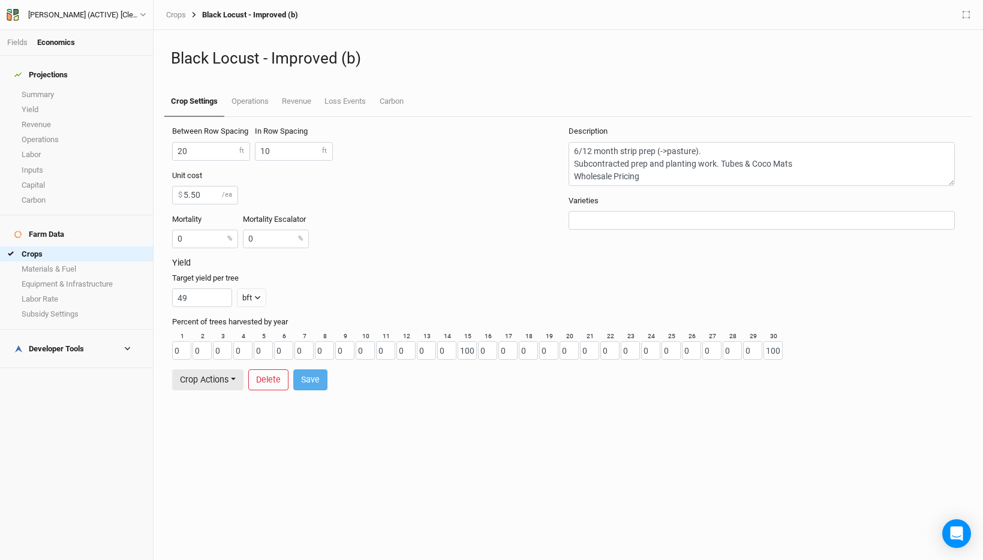
click at [128, 337] on h4 "Developer Tools" at bounding box center [76, 349] width 139 height 24
click at [99, 436] on link "Margins" at bounding box center [76, 443] width 153 height 15
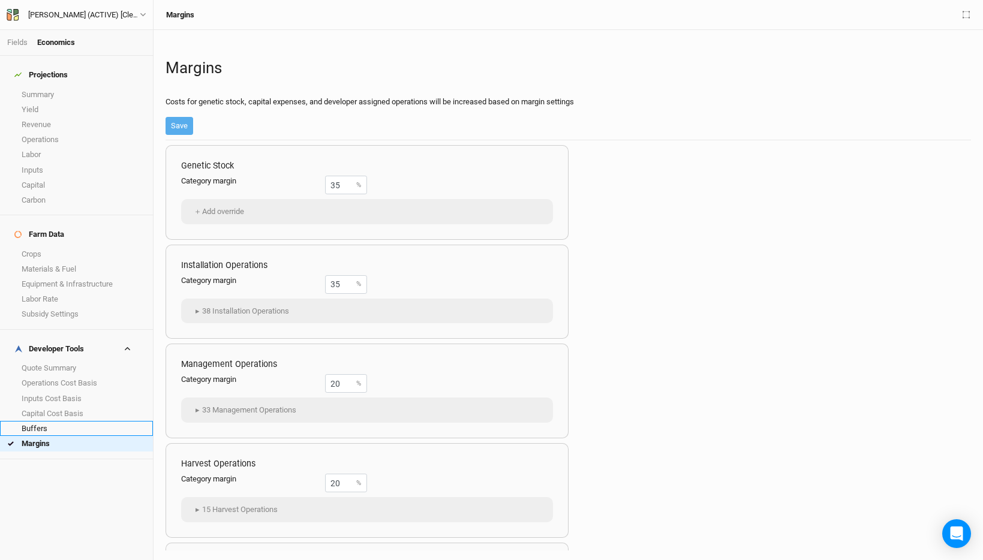
click at [87, 421] on link "Buffers" at bounding box center [76, 428] width 153 height 15
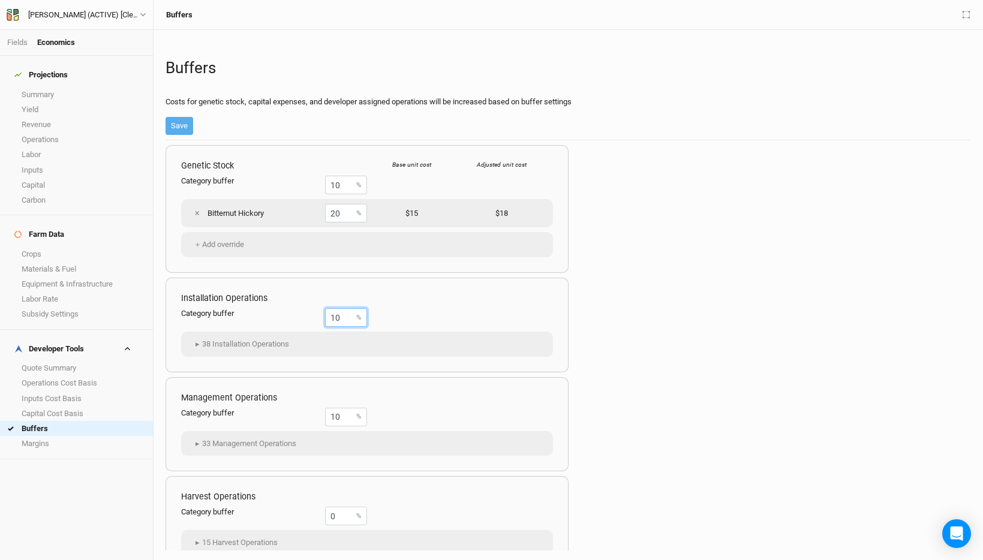
click at [333, 314] on input "10" at bounding box center [346, 317] width 42 height 19
click at [83, 436] on link "Margins" at bounding box center [76, 443] width 153 height 15
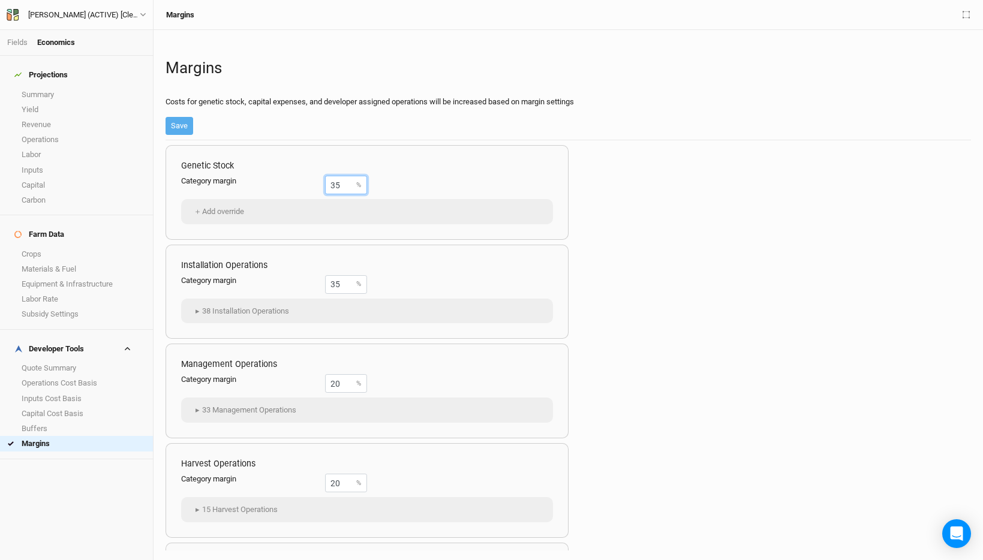
click at [342, 187] on input "35" at bounding box center [346, 185] width 42 height 19
type input "30"
click at [342, 279] on input "35" at bounding box center [346, 284] width 42 height 19
click at [342, 289] on input "35" at bounding box center [346, 284] width 42 height 19
type input "30"
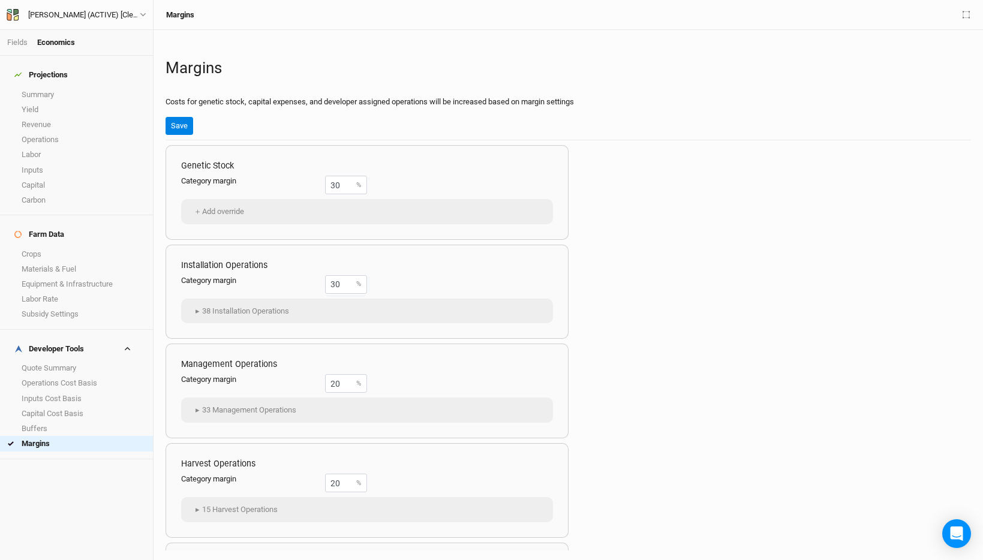
click at [419, 282] on div "Installation Operations Category margin 30 % ▸ 38 Installation Operations Chest…" at bounding box center [367, 292] width 403 height 95
click at [178, 117] on button "Save" at bounding box center [180, 126] width 28 height 18
click at [57, 89] on link "Summary" at bounding box center [76, 94] width 153 height 15
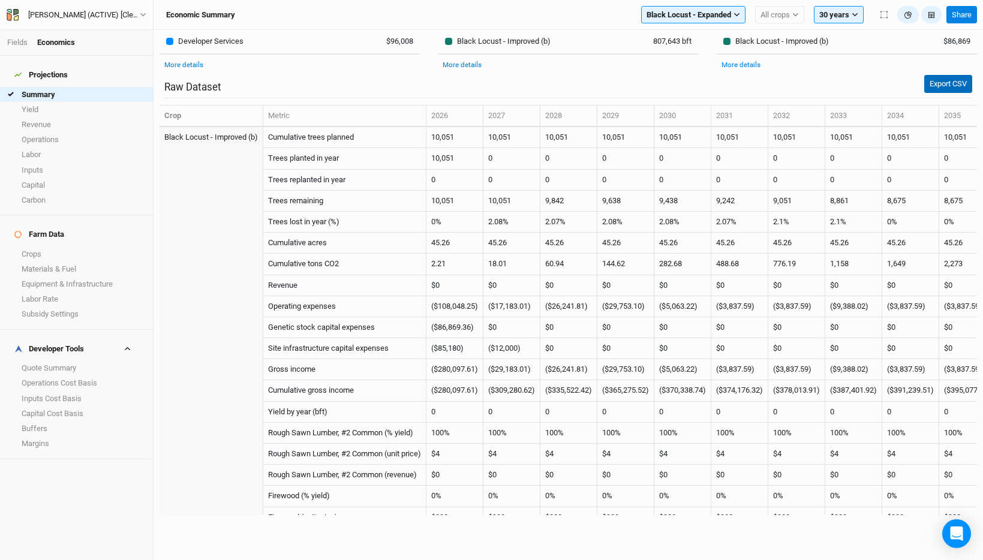
click at [960, 84] on button "Export CSV" at bounding box center [948, 84] width 48 height 18
click at [688, 16] on span "Black Locust - Expanded" at bounding box center [688, 15] width 85 height 12
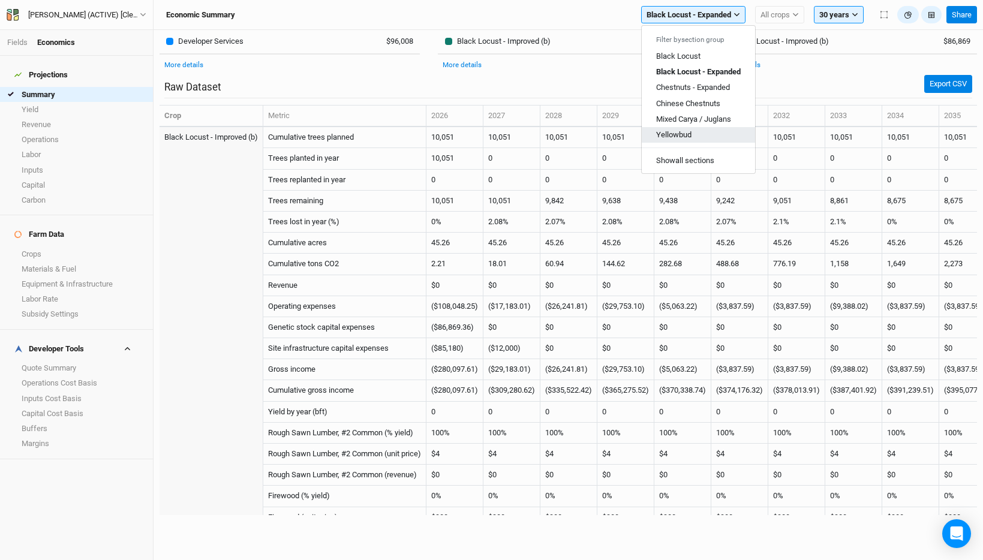
click at [686, 135] on span "Yellowbud" at bounding box center [673, 134] width 35 height 9
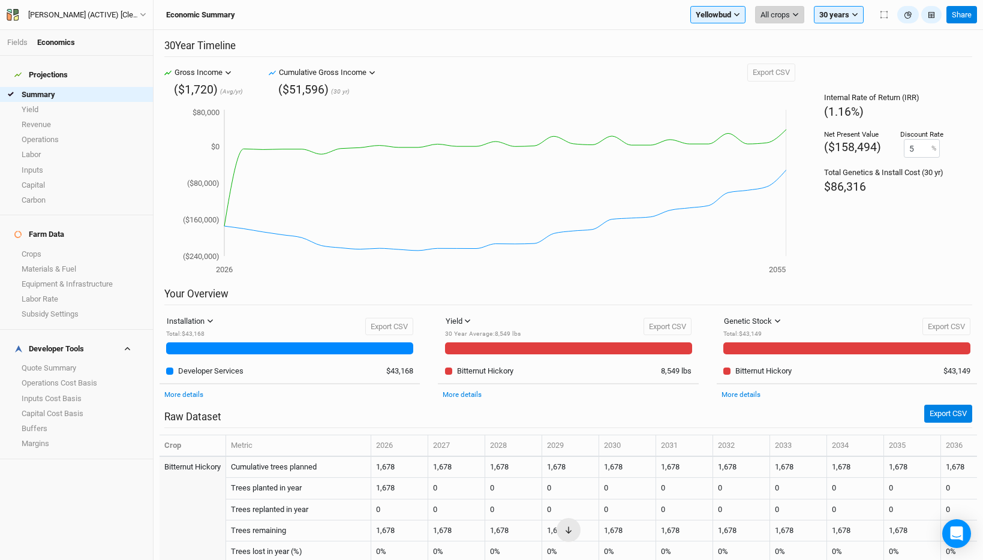
click at [775, 14] on span "All crops" at bounding box center [774, 15] width 29 height 12
click at [794, 57] on span "Bitternut Hickory" at bounding box center [798, 56] width 56 height 9
click at [705, 19] on button "Yellowbud" at bounding box center [688, 15] width 55 height 18
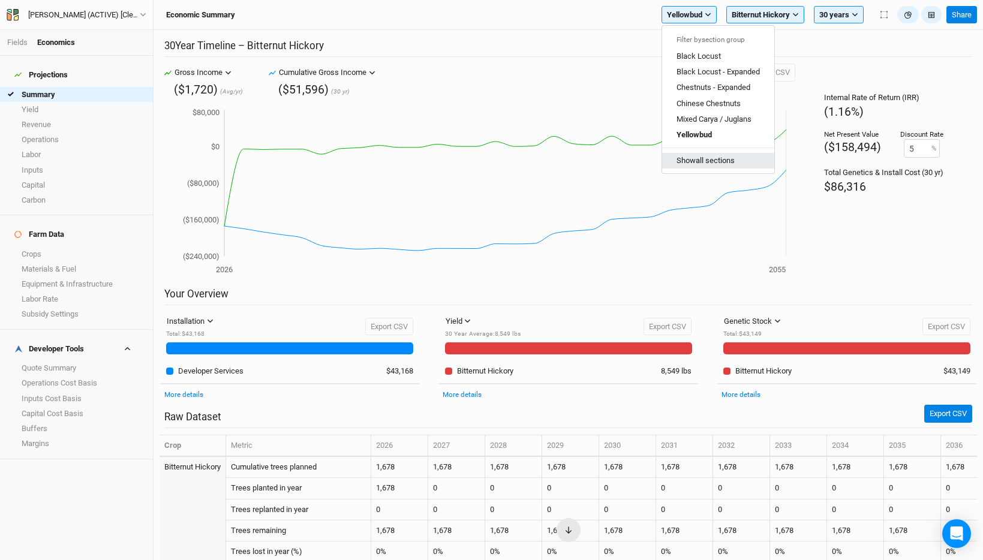
click at [715, 164] on button "Show all sections" at bounding box center [718, 161] width 112 height 16
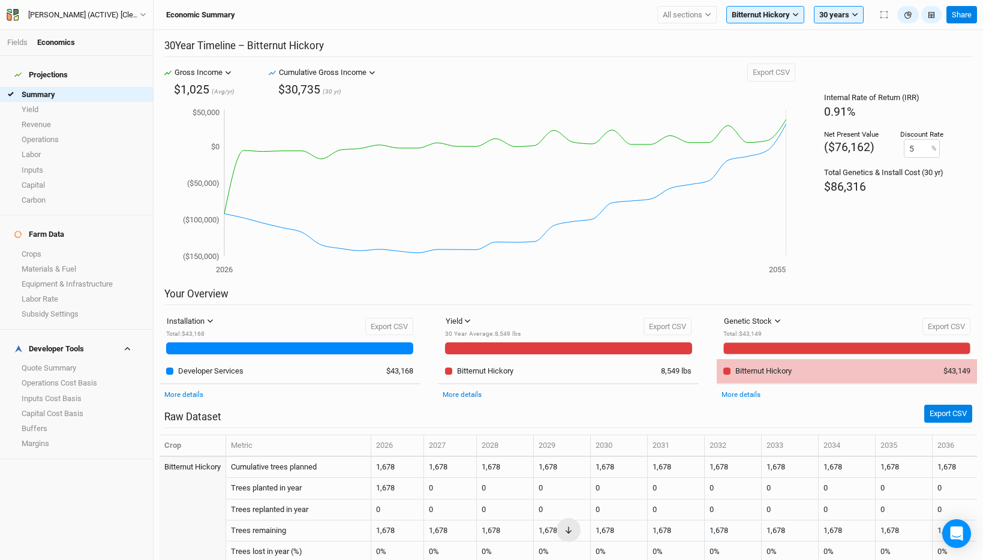
scroll to position [1, 0]
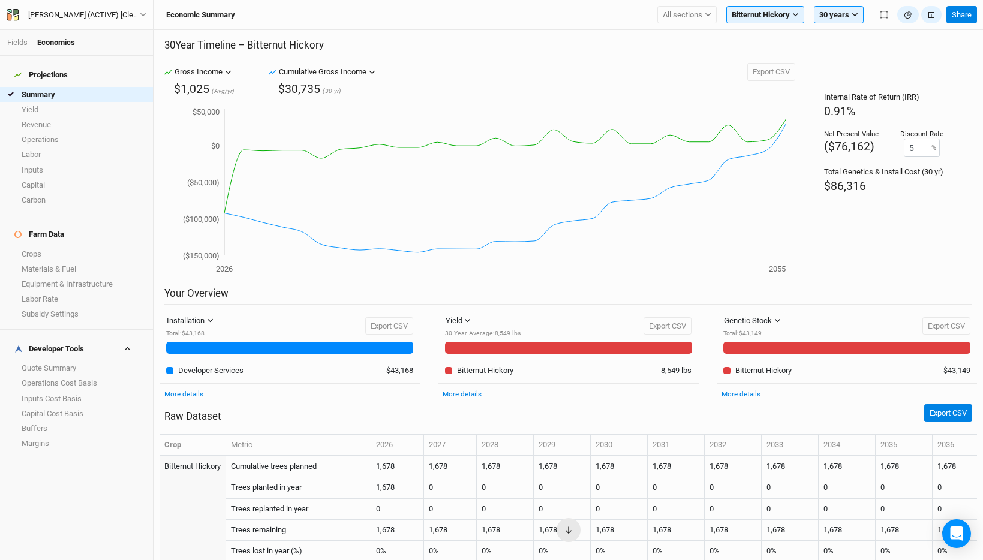
click at [13, 37] on li "Fields" at bounding box center [22, 42] width 30 height 11
click at [19, 42] on link "Fields" at bounding box center [17, 42] width 20 height 9
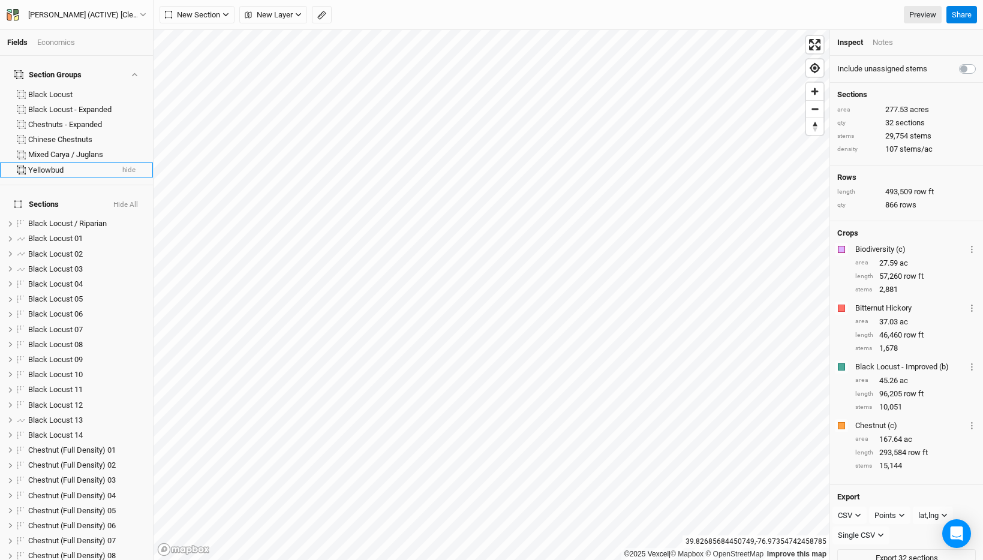
click at [56, 166] on div "Yellowbud" at bounding box center [70, 171] width 84 height 10
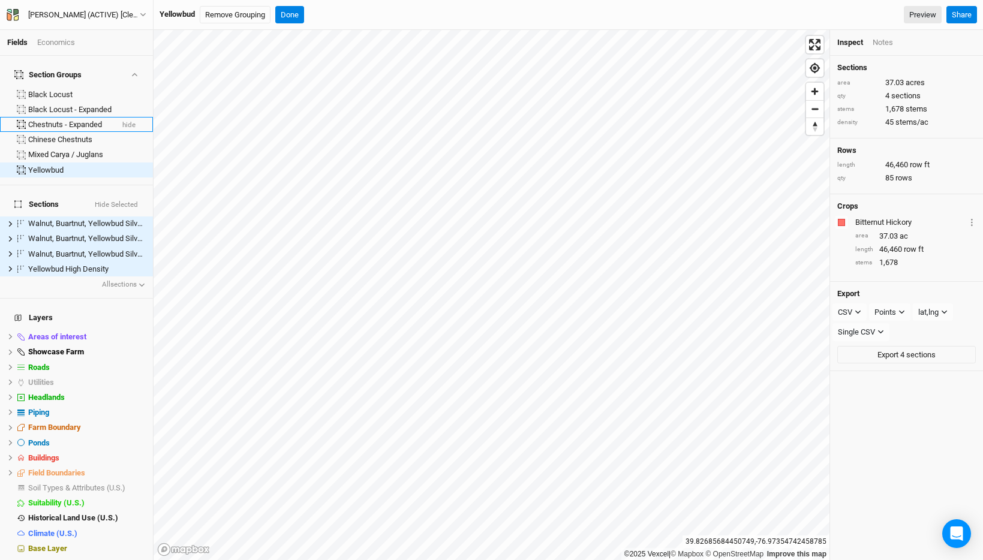
click at [63, 117] on li "Chestnuts - Expanded hide" at bounding box center [76, 124] width 153 height 15
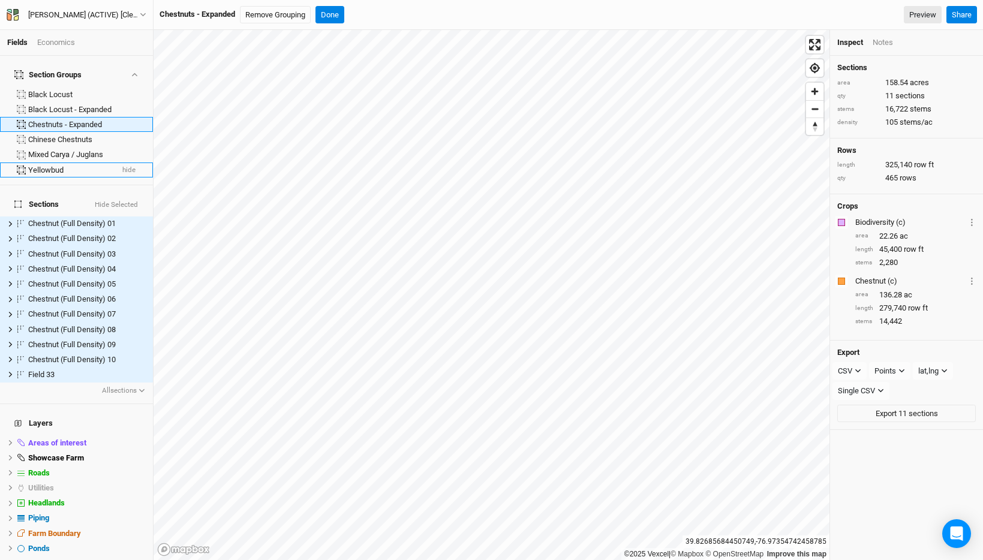
scroll to position [52, 0]
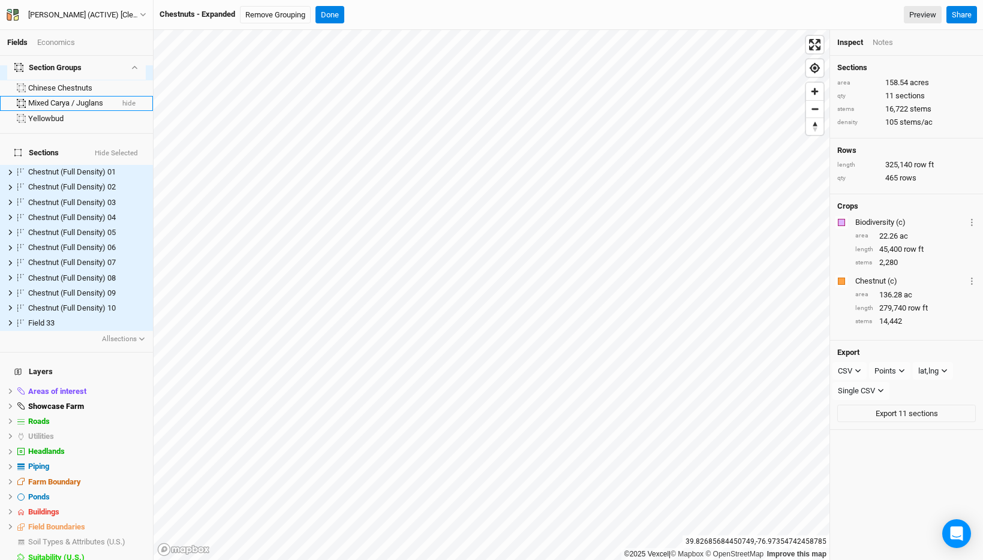
click at [67, 98] on div "Mixed Carya / Juglans" at bounding box center [70, 103] width 84 height 10
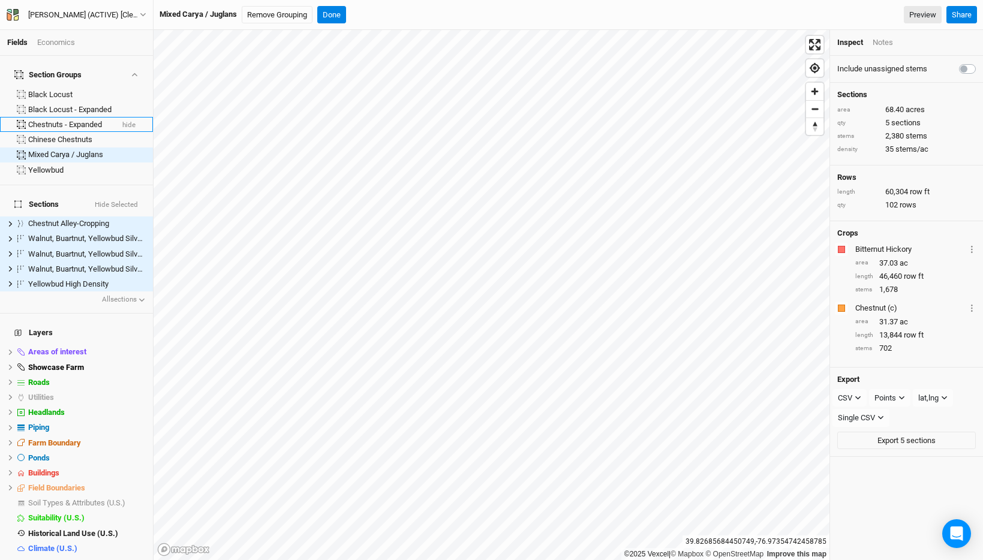
click at [70, 120] on div "Chestnuts - Expanded" at bounding box center [70, 125] width 84 height 10
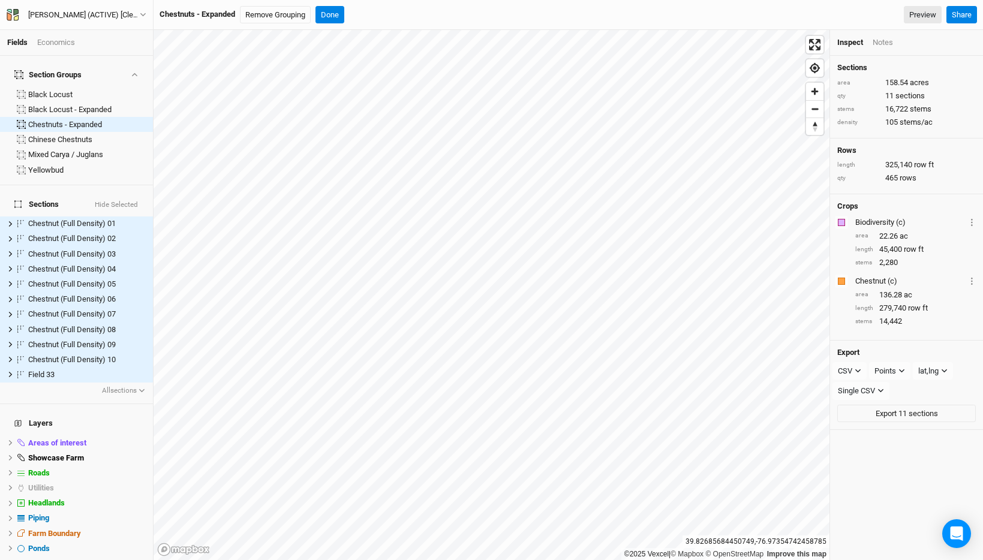
click at [65, 78] on h4 "Section Groups" at bounding box center [76, 75] width 139 height 24
click at [65, 90] on div "Black Locust" at bounding box center [87, 95] width 118 height 10
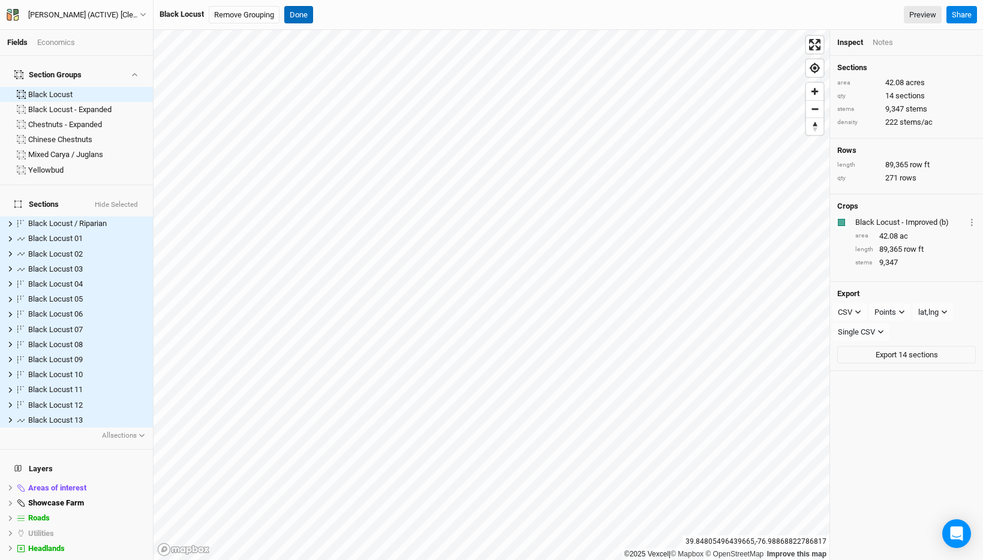
click at [291, 18] on button "Done" at bounding box center [298, 15] width 29 height 18
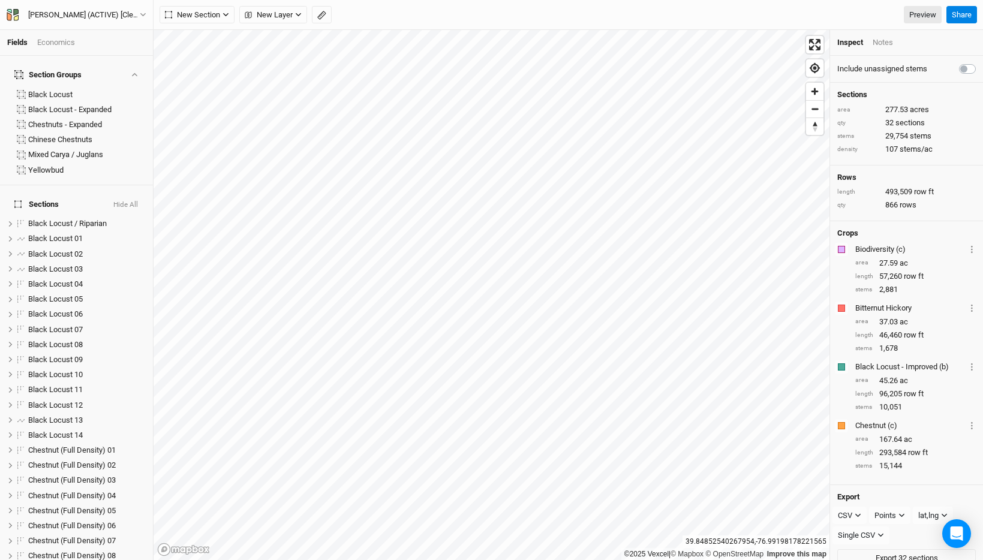
click at [64, 41] on div "Economics" at bounding box center [56, 42] width 38 height 11
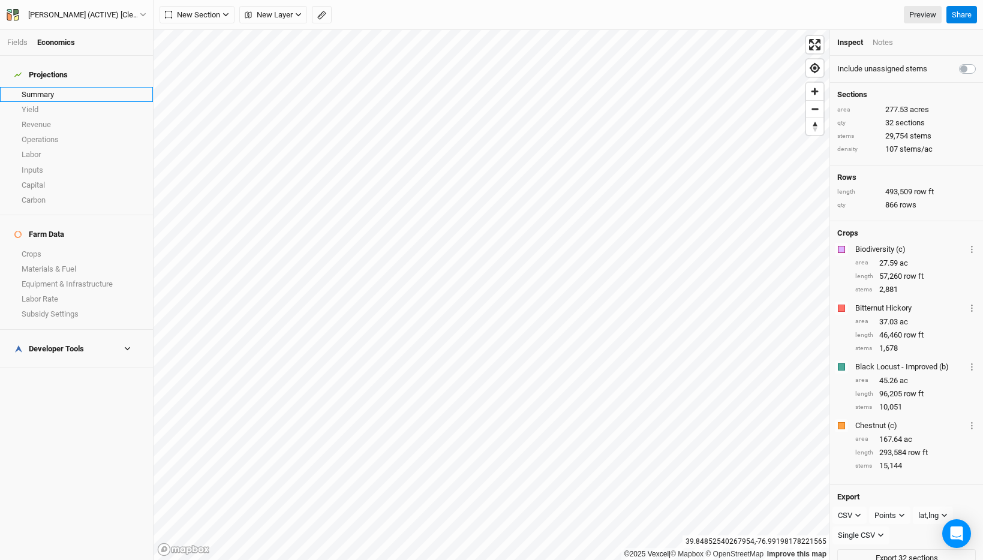
click at [50, 87] on link "Summary" at bounding box center [76, 94] width 153 height 15
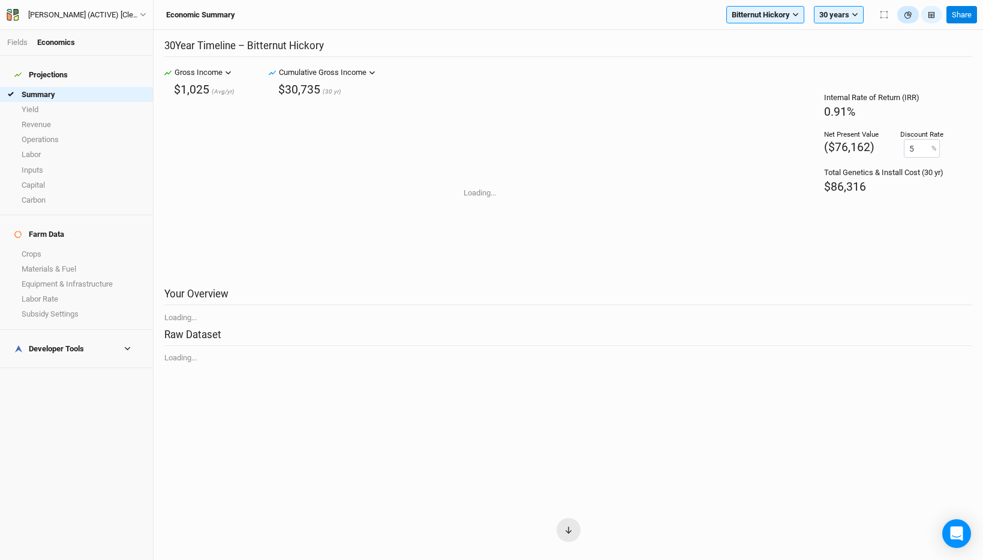
click at [913, 14] on button "button" at bounding box center [908, 15] width 22 height 18
